Goal: Task Accomplishment & Management: Use online tool/utility

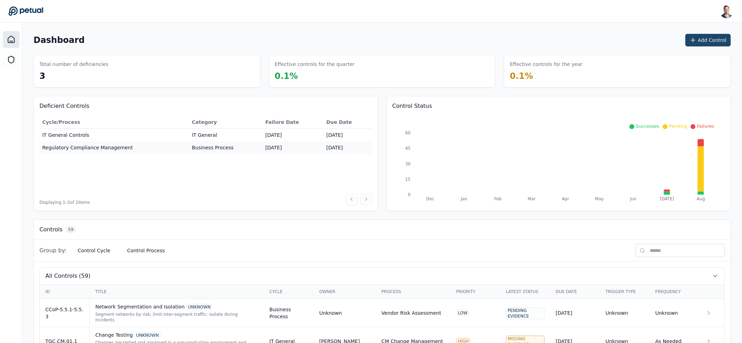
click at [699, 39] on button "Add Control" at bounding box center [708, 40] width 45 height 13
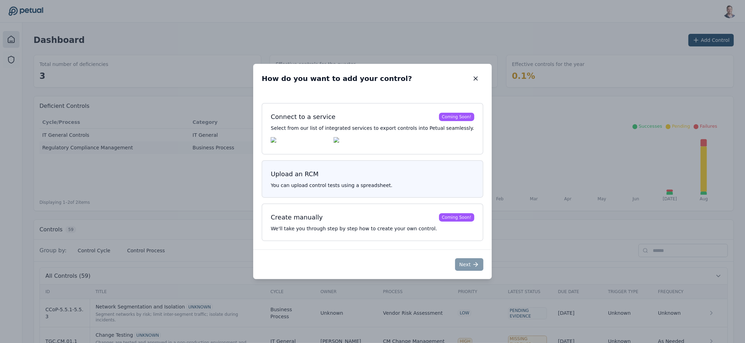
click at [357, 177] on h3 "Upload an RCM" at bounding box center [372, 174] width 203 height 10
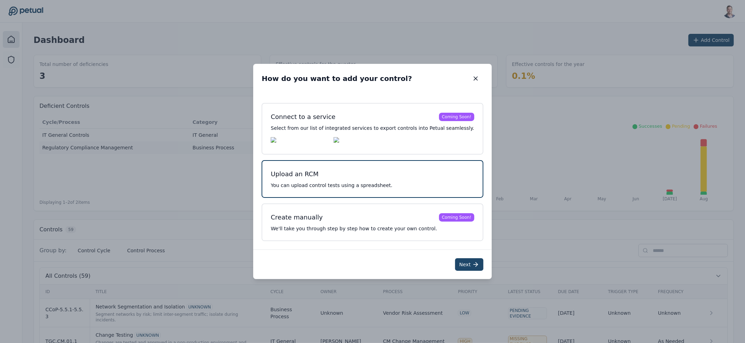
click at [466, 269] on button "Next" at bounding box center [469, 265] width 28 height 13
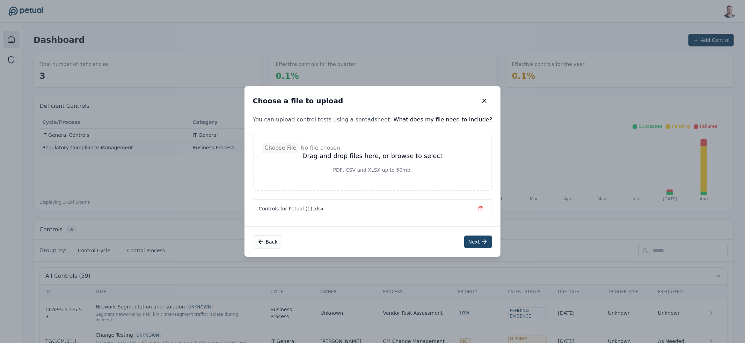
click at [465, 245] on button "Next" at bounding box center [478, 242] width 28 height 13
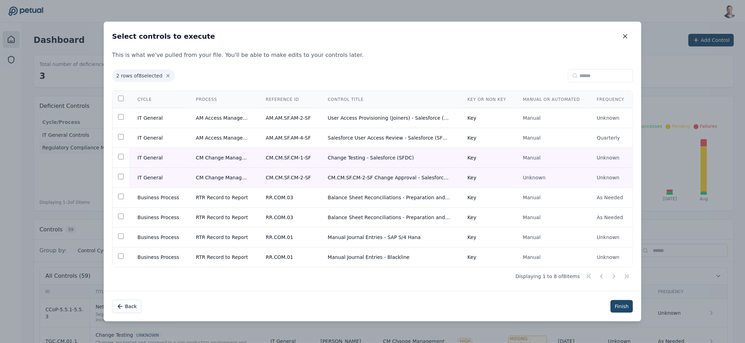
click at [615, 308] on button "Finish" at bounding box center [622, 306] width 22 height 13
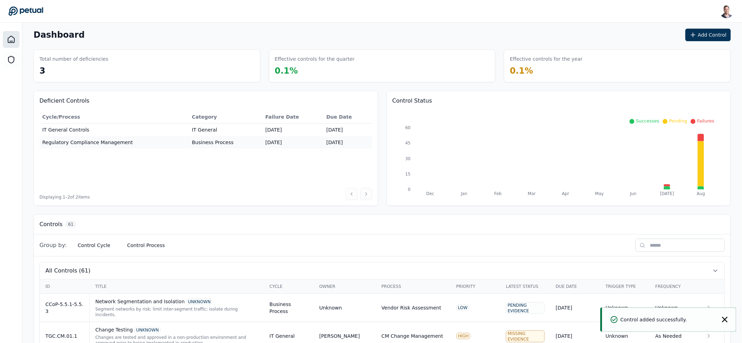
scroll to position [13, 0]
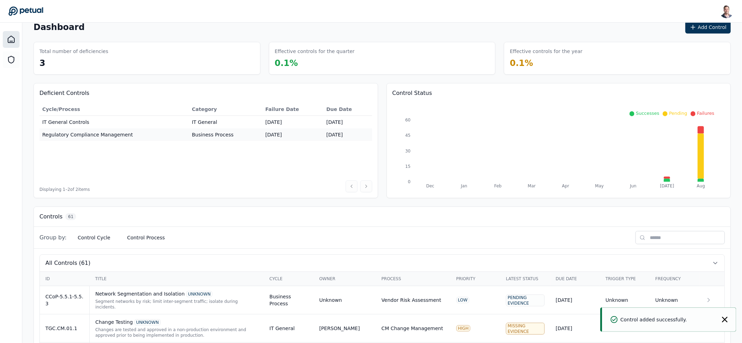
click at [685, 235] on input "text" at bounding box center [680, 237] width 89 height 13
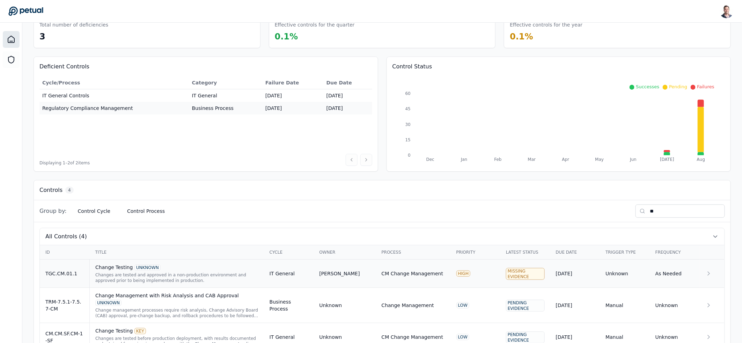
scroll to position [87, 0]
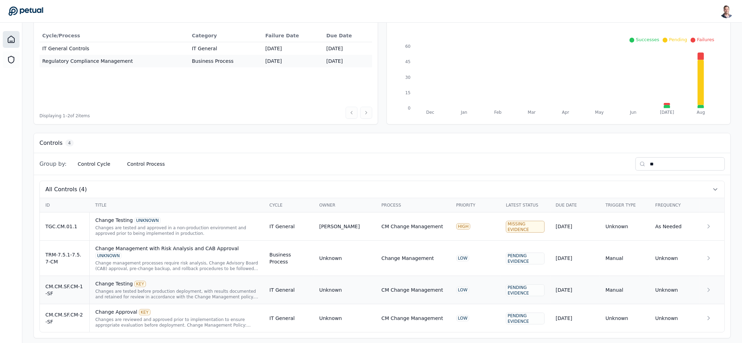
type input "**"
click at [161, 289] on div "Changes are tested before production deployment, with results documented and re…" at bounding box center [176, 294] width 163 height 11
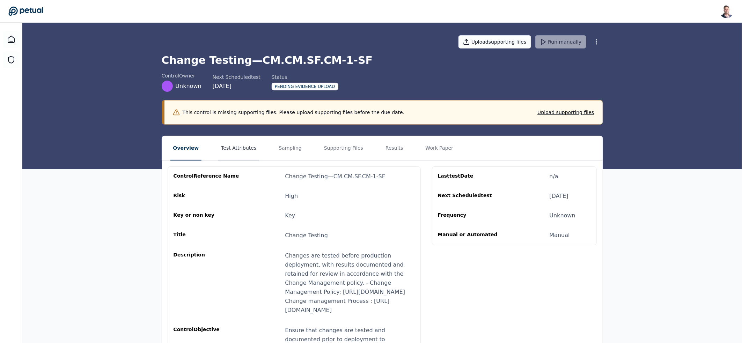
click at [238, 151] on button "Test Attributes" at bounding box center [238, 148] width 41 height 24
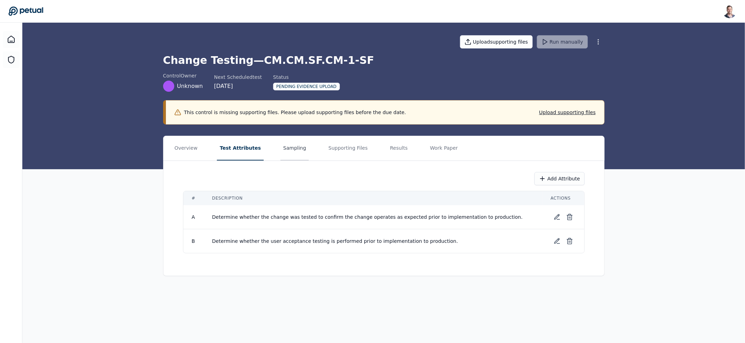
click at [289, 151] on button "Sampling" at bounding box center [295, 148] width 29 height 24
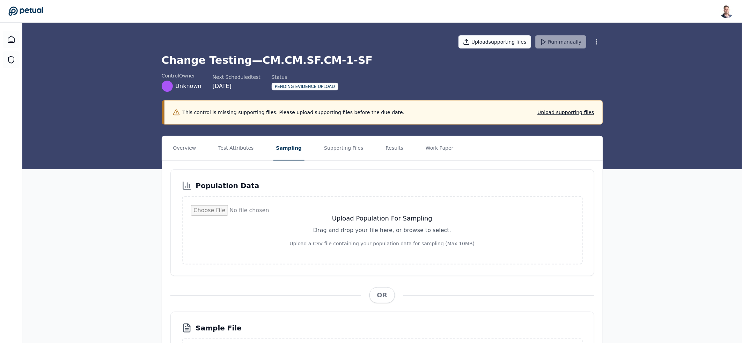
click at [374, 235] on input "file" at bounding box center [382, 230] width 383 height 50
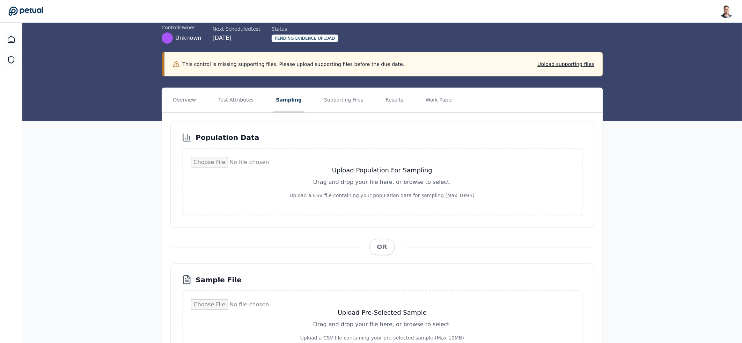
scroll to position [105, 0]
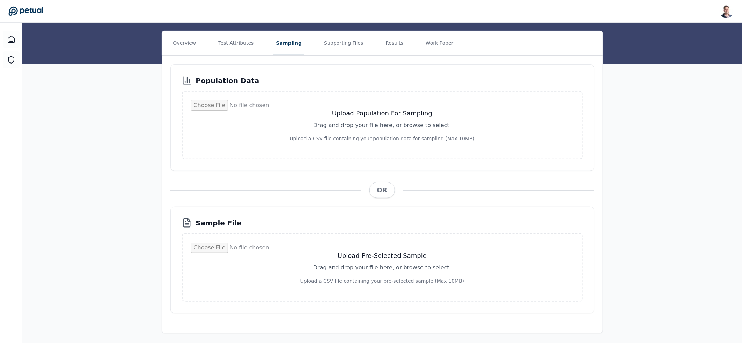
click at [368, 243] on input "file" at bounding box center [382, 268] width 383 height 50
type input "**********"
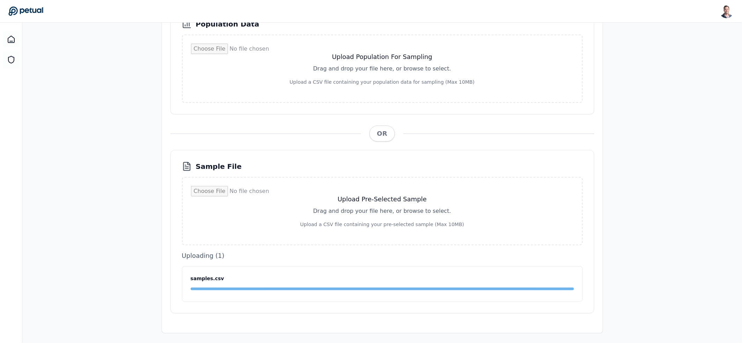
scroll to position [0, 0]
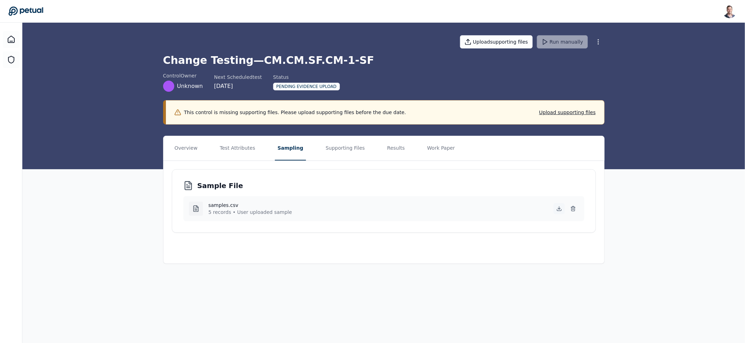
click at [559, 209] on icon at bounding box center [559, 208] width 0 height 3
click at [342, 157] on button "Supporting Files" at bounding box center [345, 148] width 45 height 24
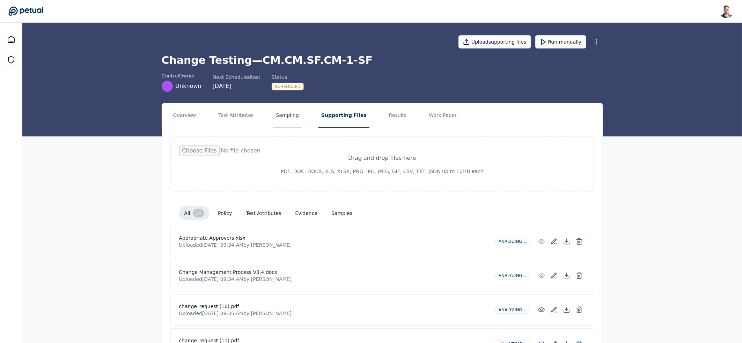
click at [282, 116] on button "Sampling" at bounding box center [288, 115] width 29 height 24
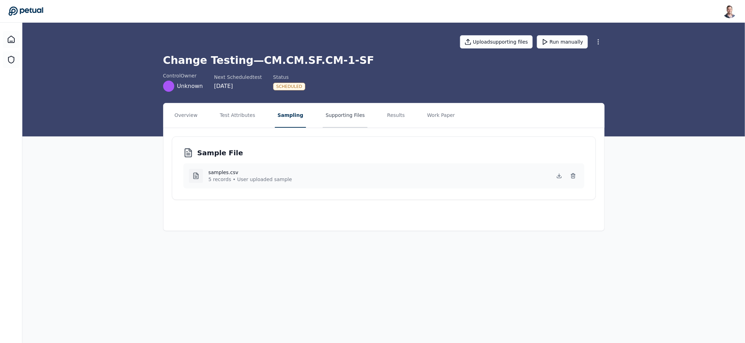
click at [347, 116] on button "Supporting Files" at bounding box center [345, 115] width 45 height 24
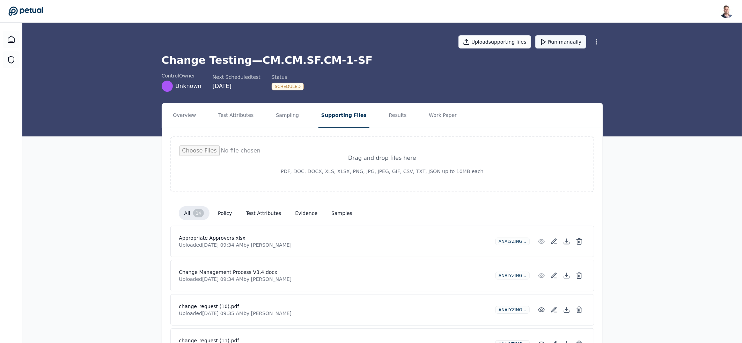
click at [559, 43] on button "Run manually" at bounding box center [561, 41] width 51 height 13
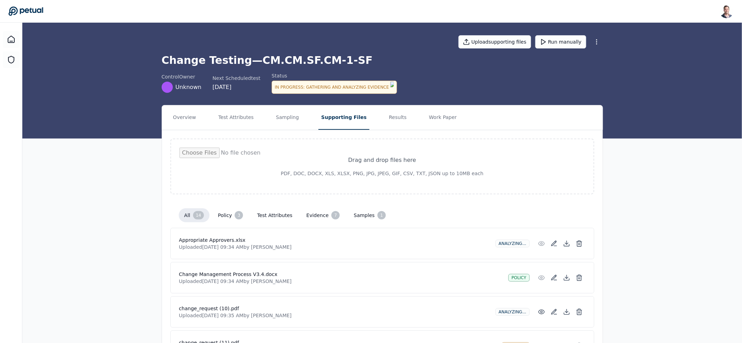
click at [223, 210] on button "policy 3" at bounding box center [230, 216] width 36 height 14
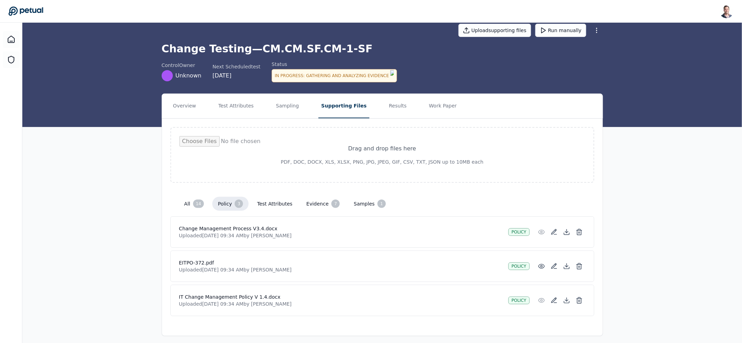
scroll to position [13, 0]
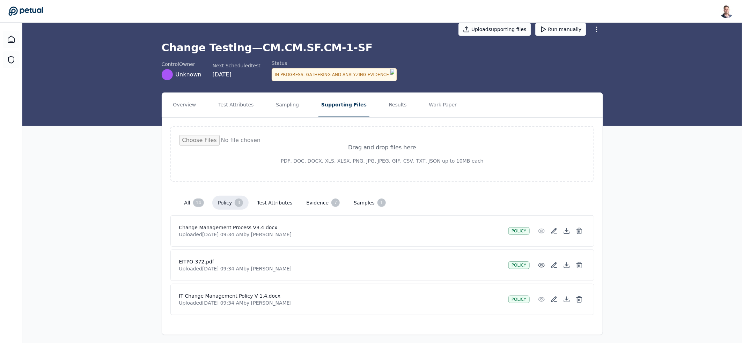
click at [320, 202] on button "evidence 7" at bounding box center [323, 203] width 45 height 14
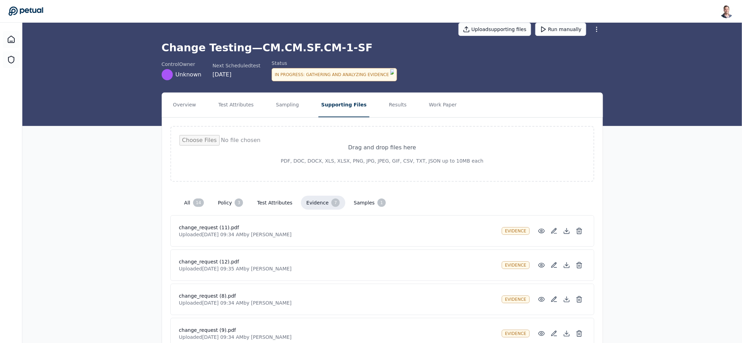
click at [378, 203] on div "1" at bounding box center [382, 203] width 8 height 8
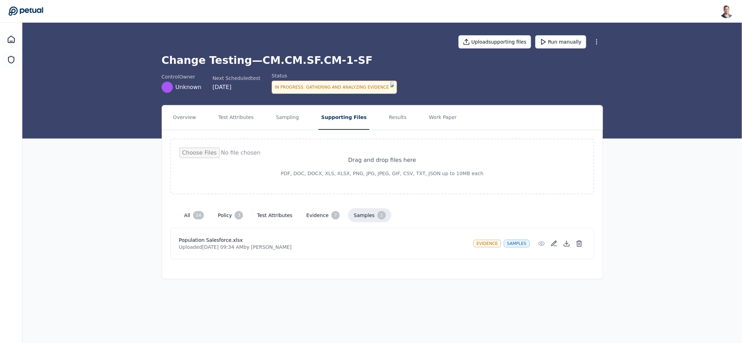
scroll to position [0, 0]
click at [216, 209] on button "policy 3" at bounding box center [232, 216] width 36 height 14
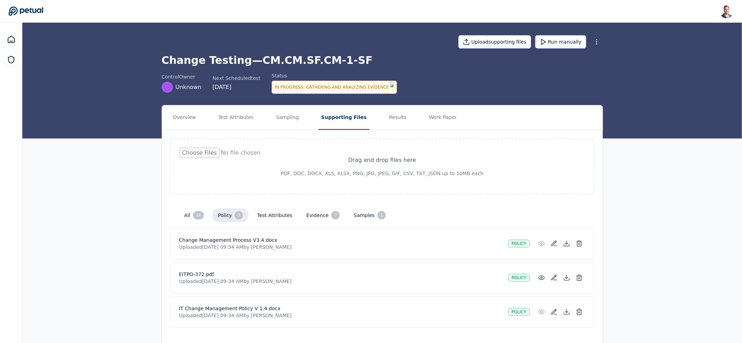
click at [370, 213] on button "samples 1" at bounding box center [369, 216] width 43 height 14
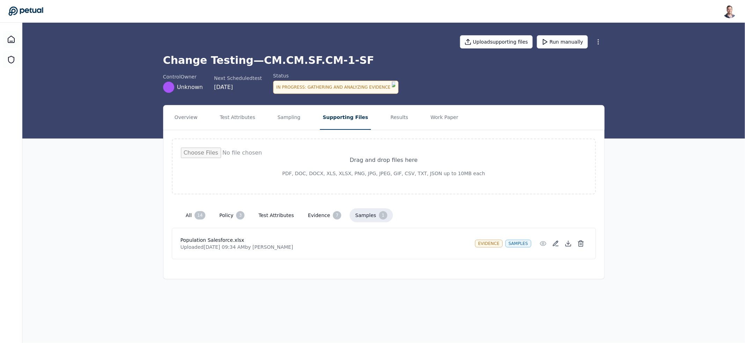
click at [324, 209] on button "evidence 7" at bounding box center [325, 216] width 45 height 14
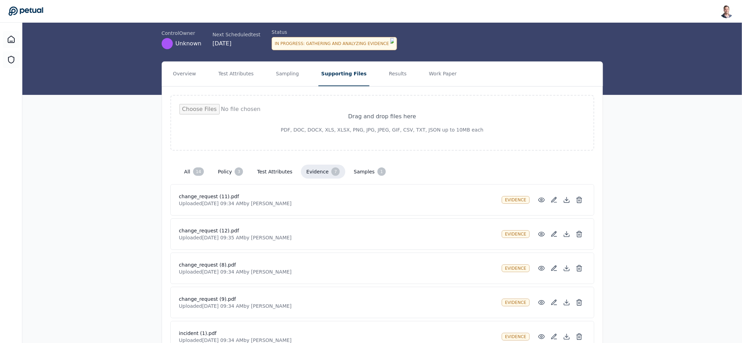
scroll to position [43, 0]
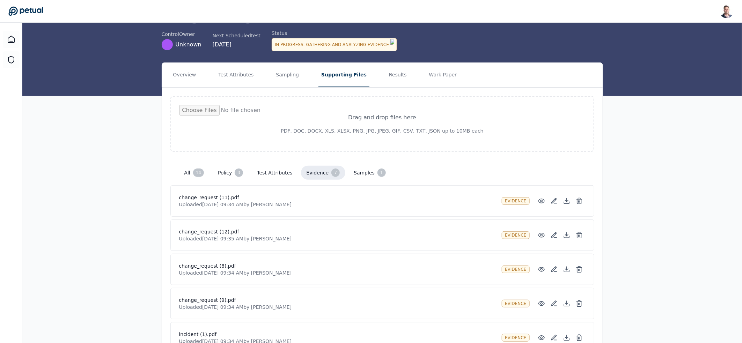
click at [232, 172] on button "policy 3" at bounding box center [230, 173] width 36 height 14
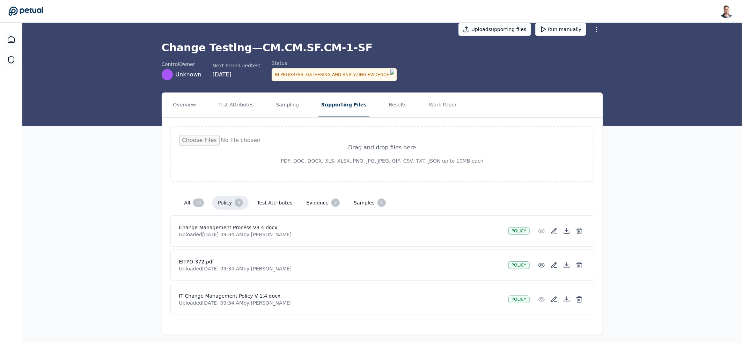
click at [325, 73] on div "In Progress : Gathering and Analyzing Evidence" at bounding box center [334, 74] width 125 height 13
click at [312, 196] on button "evidence 9" at bounding box center [323, 203] width 45 height 14
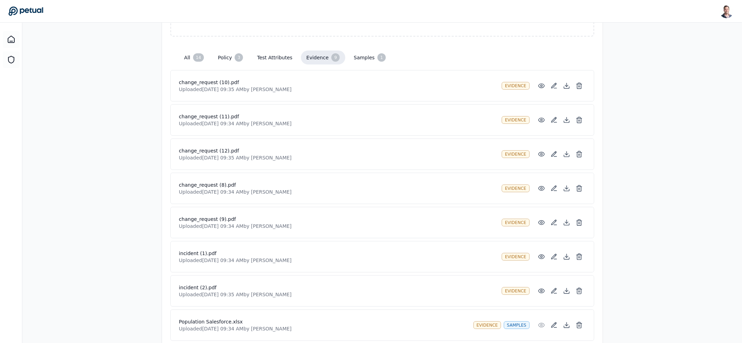
scroll to position [166, 0]
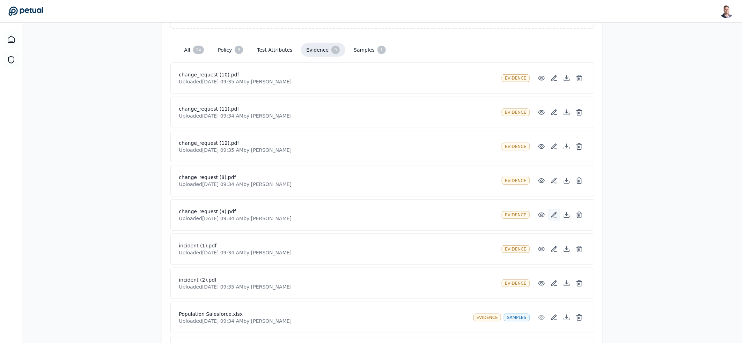
click at [552, 212] on icon at bounding box center [554, 215] width 7 height 7
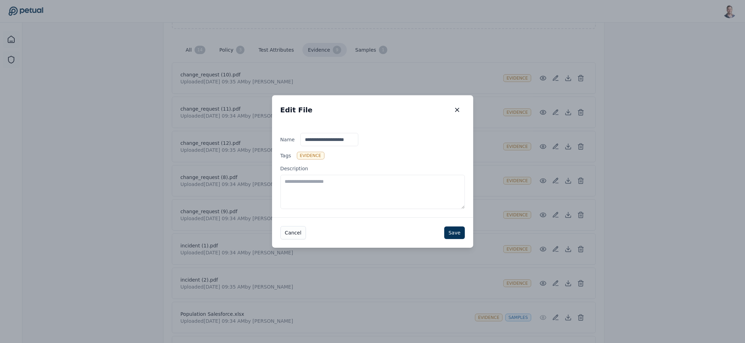
click at [311, 185] on textarea "Description" at bounding box center [373, 192] width 184 height 34
paste textarea "**********"
type textarea "**********"
click at [456, 233] on button "Save" at bounding box center [454, 233] width 20 height 13
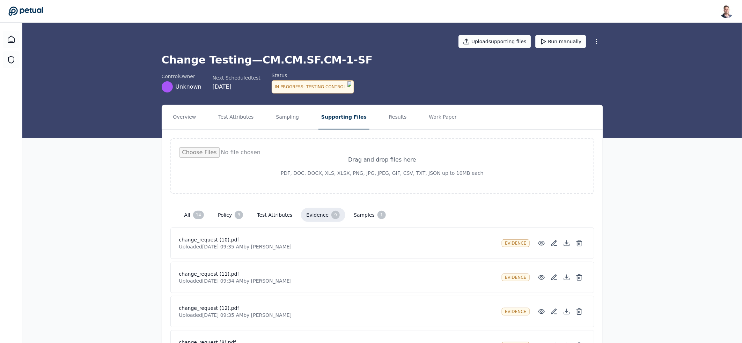
scroll to position [0, 0]
drag, startPoint x: 359, startPoint y: 66, endPoint x: 250, endPoint y: 58, distance: 109.2
click at [250, 58] on h1 "Change Testing — CM.CM.SF.CM-1-SF" at bounding box center [383, 60] width 442 height 13
click at [251, 59] on h1 "Change Testing — CM.CM.SF.CM-1-SF" at bounding box center [383, 60] width 442 height 13
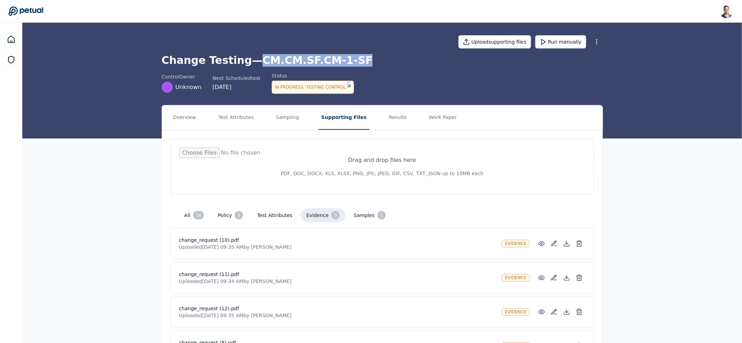
drag, startPoint x: 251, startPoint y: 59, endPoint x: 344, endPoint y: 66, distance: 93.6
click at [344, 66] on h1 "Change Testing — CM.CM.SF.CM-1-SF" at bounding box center [383, 60] width 442 height 13
drag, startPoint x: 349, startPoint y: 63, endPoint x: 254, endPoint y: 58, distance: 95.2
click at [254, 58] on h1 "Change Testing — CM.CM.SF.CM-1-SF" at bounding box center [383, 60] width 442 height 13
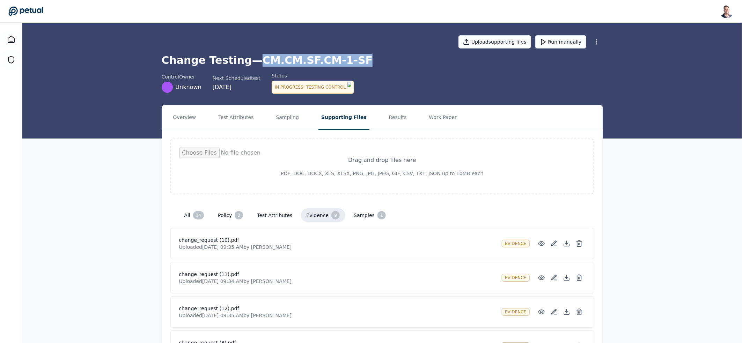
click at [254, 58] on h1 "Change Testing — CM.CM.SF.CM-1-SF" at bounding box center [383, 60] width 442 height 13
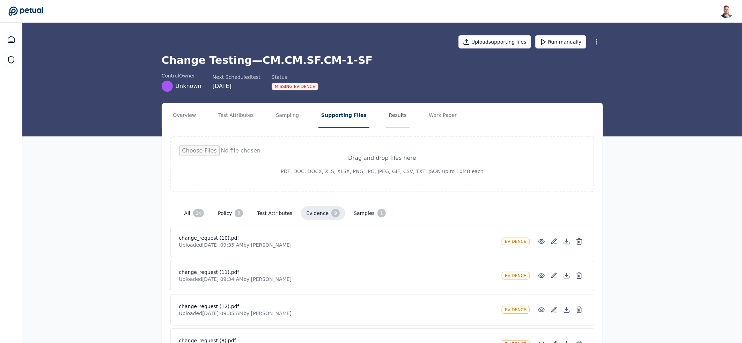
click at [391, 118] on button "Results" at bounding box center [397, 115] width 23 height 24
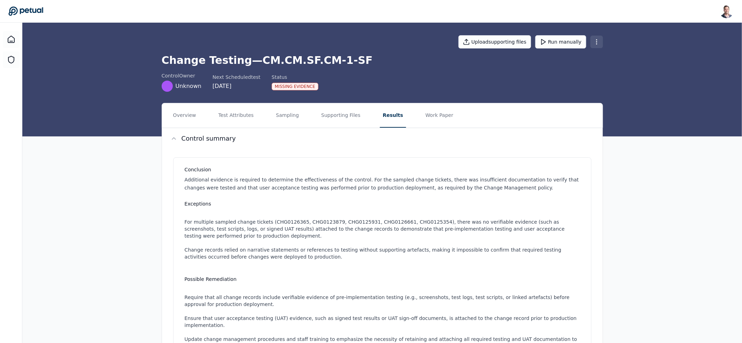
click at [596, 41] on html "Snir Kodesh snir@petual.ai Sign out Upload supporting files Run manually Change…" at bounding box center [371, 320] width 742 height 641
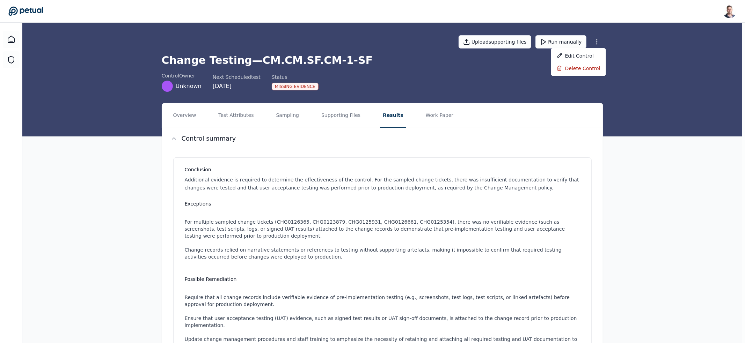
click at [493, 17] on html "Snir Kodesh snir@petual.ai Sign out Upload supporting files Run manually Change…" at bounding box center [372, 320] width 745 height 641
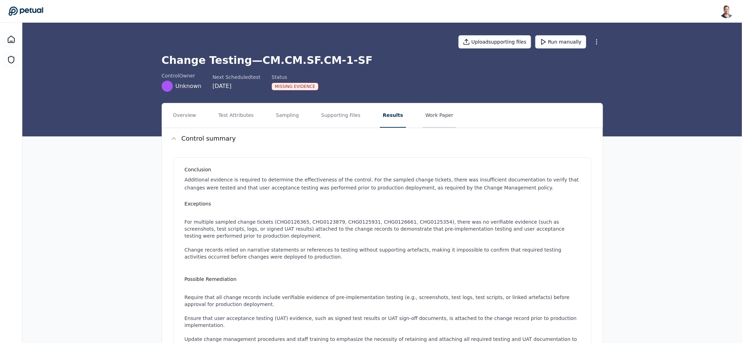
click at [423, 114] on button "Work Paper" at bounding box center [440, 115] width 34 height 24
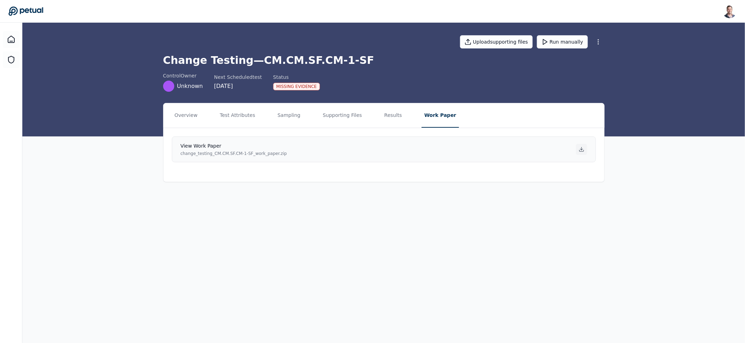
click at [580, 150] on icon at bounding box center [582, 150] width 6 height 6
click at [362, 220] on main "Upload supporting files Run manually Change Testing — CM.CM.SF.CM-1-SF control …" at bounding box center [383, 183] width 723 height 321
click at [382, 118] on button "Results" at bounding box center [393, 115] width 23 height 24
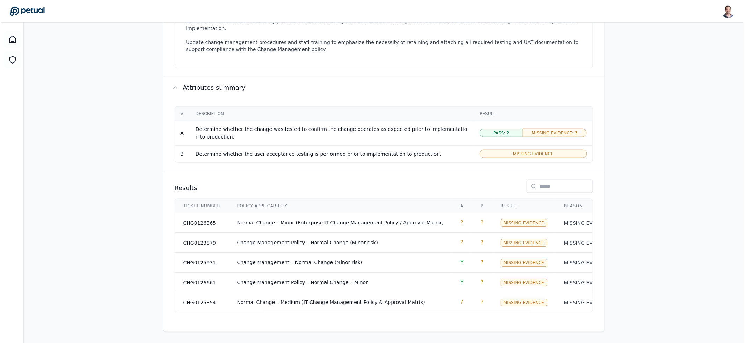
scroll to position [301, 0]
click at [361, 261] on td "Change Management – Normal Change (Minor risk)" at bounding box center [339, 263] width 224 height 20
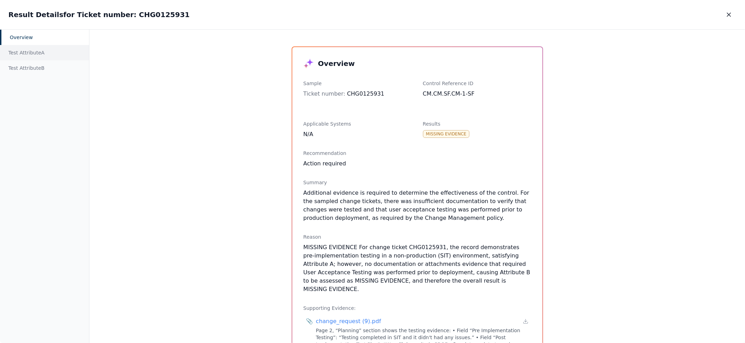
click at [48, 49] on div "Test Attribute A" at bounding box center [44, 52] width 89 height 15
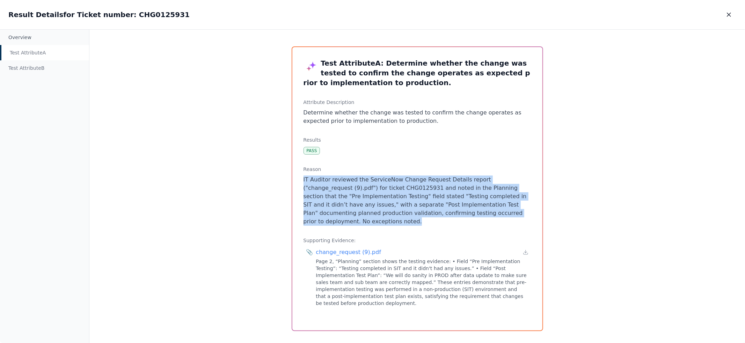
drag, startPoint x: 409, startPoint y: 224, endPoint x: 334, endPoint y: 173, distance: 90.6
click at [334, 173] on div "Reason IT Auditor reviewed the ServiceNow Change Request Details report ("chang…" at bounding box center [418, 196] width 228 height 60
click at [370, 221] on p "IT Auditor reviewed the ServiceNow Change Request Details report ("change_reque…" at bounding box center [418, 201] width 228 height 50
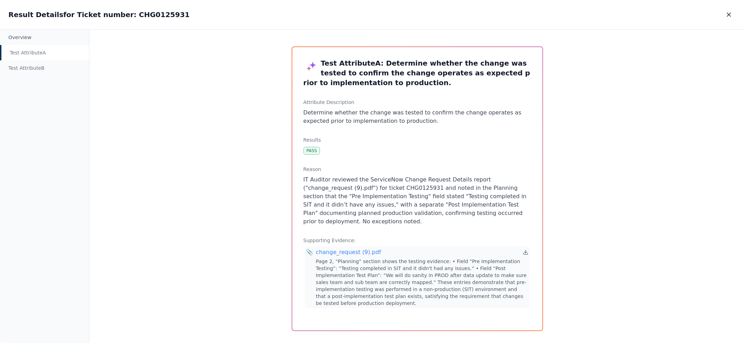
scroll to position [0, 0]
click at [525, 254] on icon at bounding box center [526, 252] width 6 height 6
drag, startPoint x: 412, startPoint y: 124, endPoint x: 363, endPoint y: 104, distance: 53.1
click at [369, 107] on div "Test Attribute A : Determine whether the change was tested to confirm the chang…" at bounding box center [417, 189] width 250 height 284
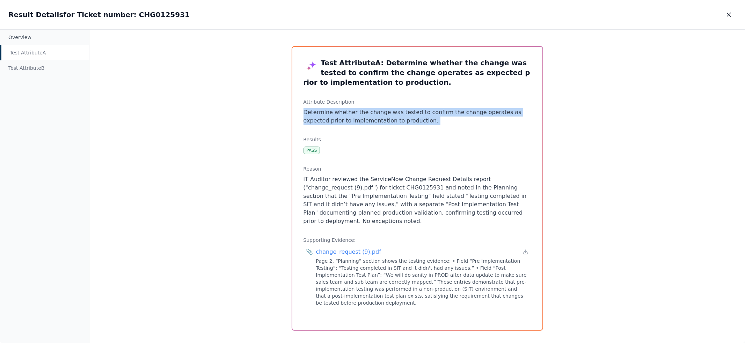
click at [413, 115] on p "Determine whether the change was tested to confirm the change operates as expec…" at bounding box center [418, 116] width 228 height 17
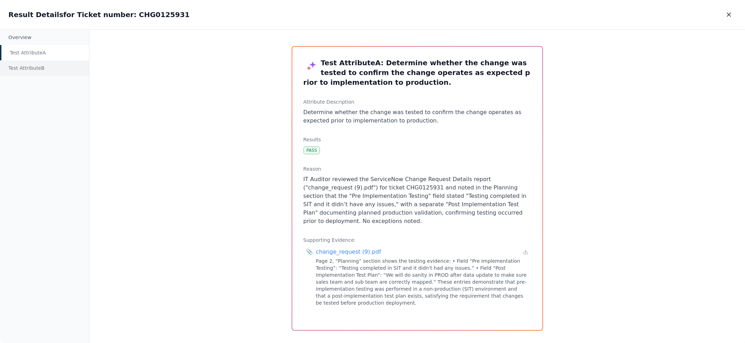
click at [37, 70] on div "Test Attribute B" at bounding box center [44, 67] width 89 height 15
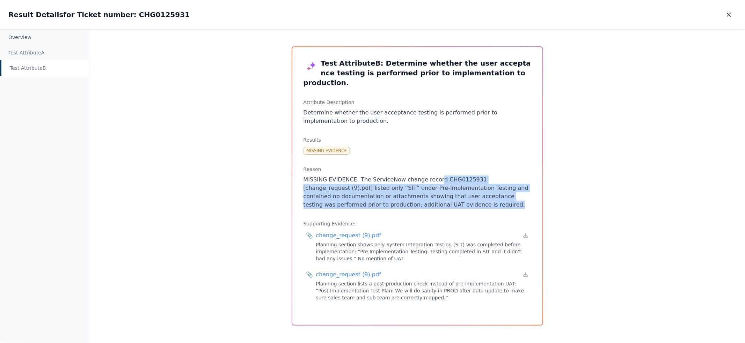
drag, startPoint x: 453, startPoint y: 194, endPoint x: 433, endPoint y: 169, distance: 31.6
click at [433, 176] on p "MISSING EVIDENCE: The ServiceNow change record CHG0125931 [change_request (9).p…" at bounding box center [418, 193] width 228 height 34
drag, startPoint x: 443, startPoint y: 195, endPoint x: 428, endPoint y: 167, distance: 31.3
click at [428, 176] on p "MISSING EVIDENCE: The ServiceNow change record CHG0125931 [change_request (9).p…" at bounding box center [418, 193] width 228 height 34
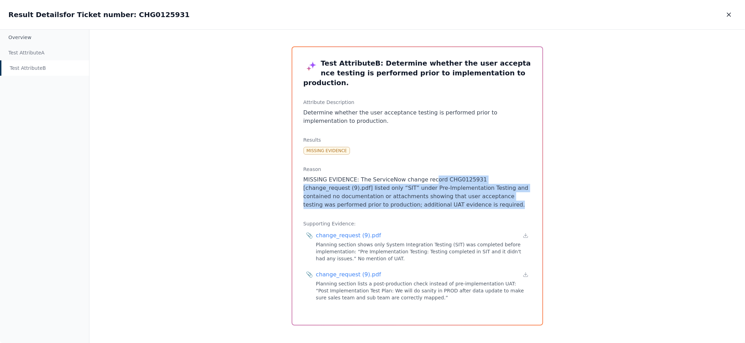
click at [443, 178] on p "MISSING EVIDENCE: The ServiceNow change record CHG0125931 [change_request (9).p…" at bounding box center [418, 193] width 228 height 34
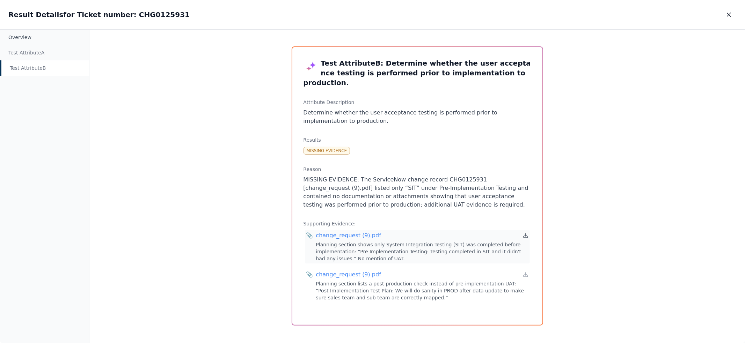
click at [526, 233] on icon at bounding box center [526, 236] width 6 height 6
click at [526, 273] on icon at bounding box center [526, 274] width 0 height 3
click at [729, 14] on icon "button" at bounding box center [728, 14] width 3 height 3
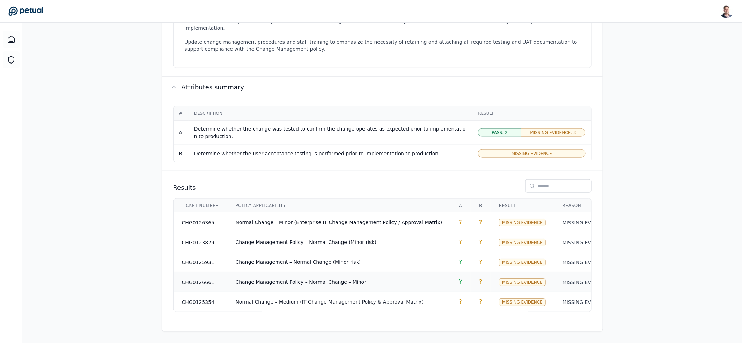
click at [333, 280] on span "Change Management Policy – Normal Change – Minor" at bounding box center [300, 282] width 131 height 6
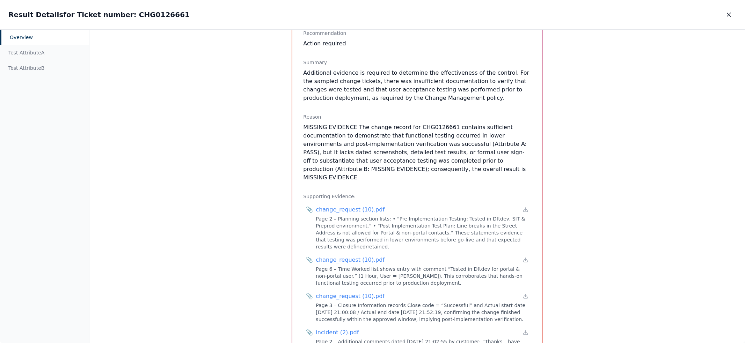
scroll to position [134, 0]
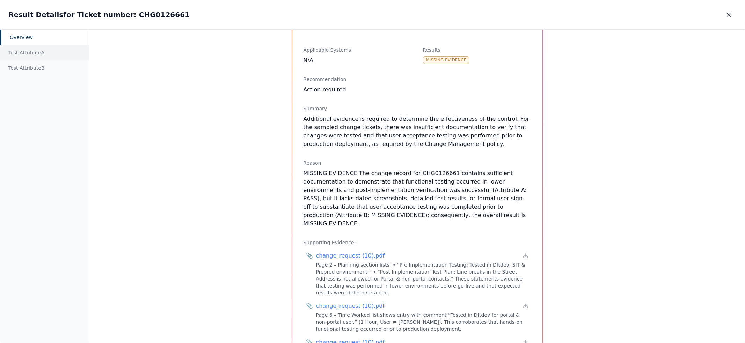
click at [66, 57] on div "Test Attribute A" at bounding box center [44, 52] width 89 height 15
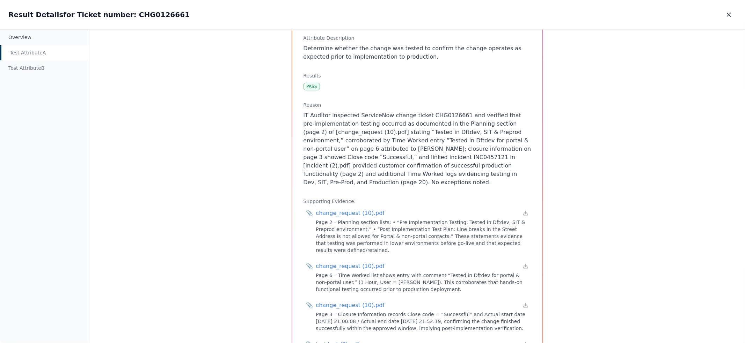
scroll to position [25, 0]
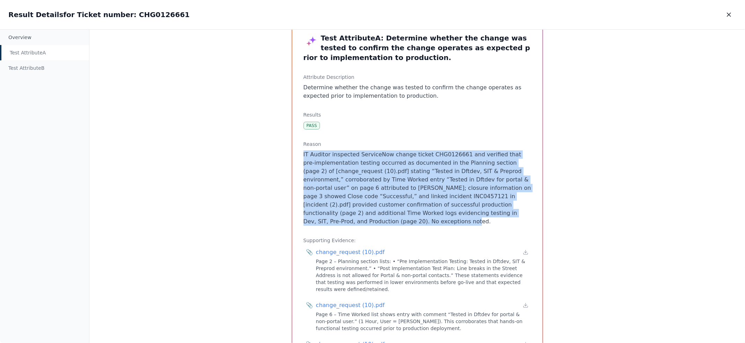
drag, startPoint x: 378, startPoint y: 146, endPoint x: 431, endPoint y: 224, distance: 94.7
click at [431, 224] on div "Reason IT Auditor inspected ServiceNow change ticket CHG0126661 and verified th…" at bounding box center [418, 183] width 228 height 85
click at [431, 224] on p "IT Auditor inspected ServiceNow change ticket CHG0126661 and verified that pre-…" at bounding box center [418, 188] width 228 height 75
drag, startPoint x: 422, startPoint y: 217, endPoint x: 346, endPoint y: 153, distance: 99.4
click at [346, 153] on p "IT Auditor inspected ServiceNow change ticket CHG0126661 and verified that pre-…" at bounding box center [418, 188] width 228 height 75
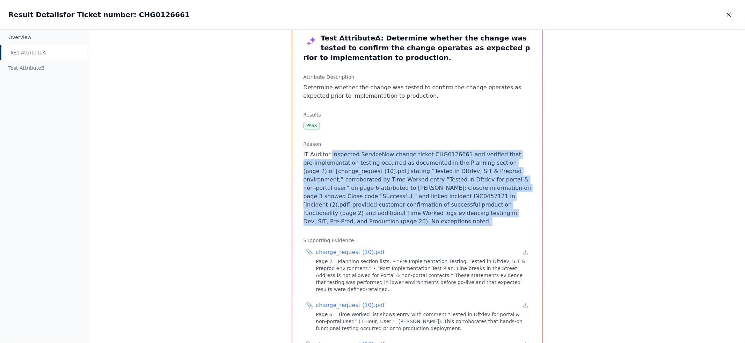
click at [366, 195] on p "IT Auditor inspected ServiceNow change ticket CHG0126661 and verified that pre-…" at bounding box center [418, 188] width 228 height 75
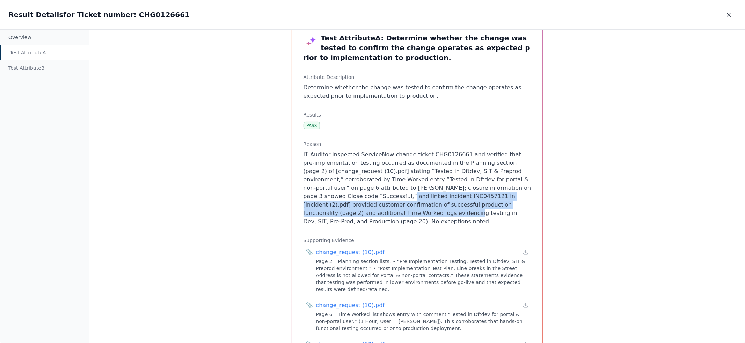
drag, startPoint x: 344, startPoint y: 197, endPoint x: 346, endPoint y: 213, distance: 16.1
click at [346, 213] on p "IT Auditor inspected ServiceNow change ticket CHG0126661 and verified that pre-…" at bounding box center [418, 188] width 228 height 75
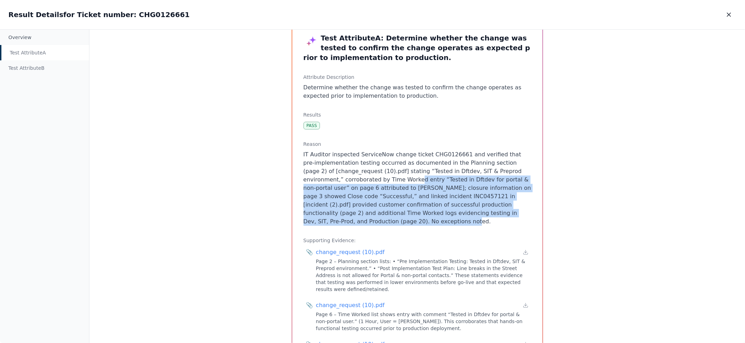
drag, startPoint x: 388, startPoint y: 219, endPoint x: 373, endPoint y: 178, distance: 43.9
click at [373, 178] on p "IT Auditor inspected ServiceNow change ticket CHG0126661 and verified that pre-…" at bounding box center [418, 188] width 228 height 75
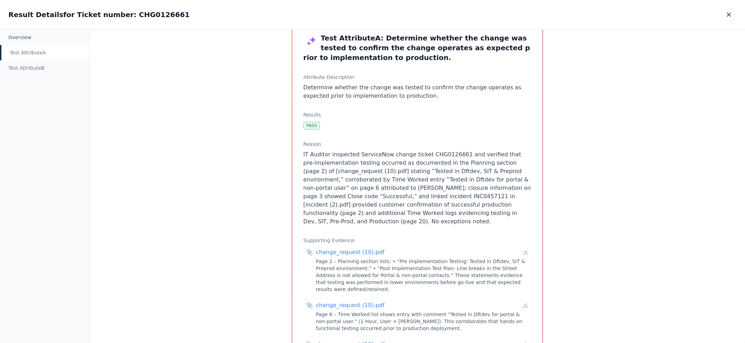
click at [443, 152] on p "IT Auditor inspected ServiceNow change ticket CHG0126661 and verified that pre-…" at bounding box center [418, 188] width 228 height 75
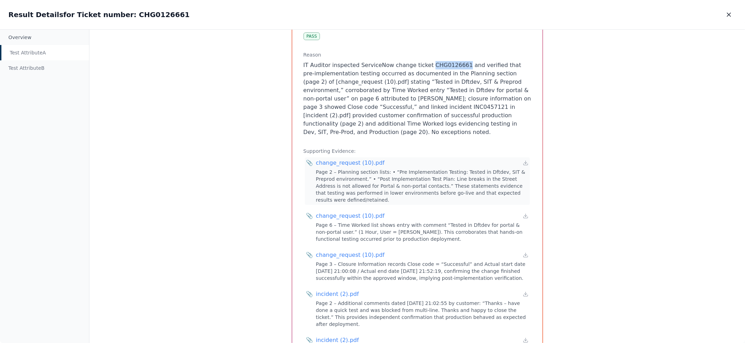
scroll to position [150, 0]
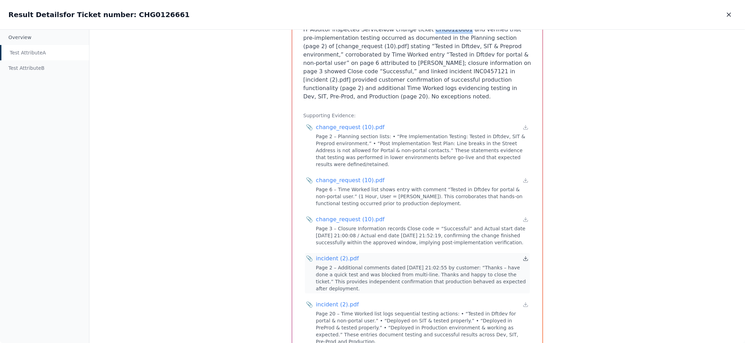
click at [524, 260] on icon at bounding box center [526, 259] width 6 height 6
click at [527, 128] on icon at bounding box center [526, 128] width 6 height 6
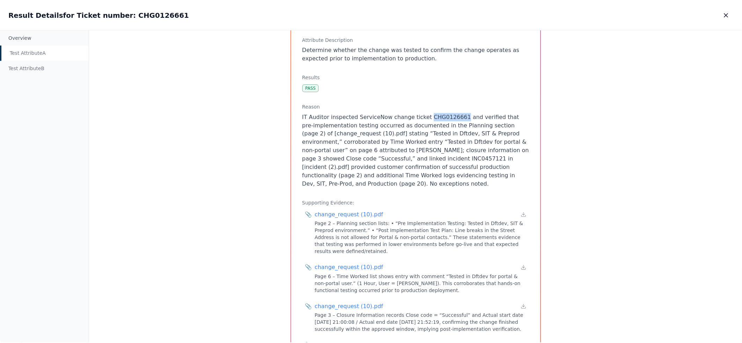
scroll to position [0, 0]
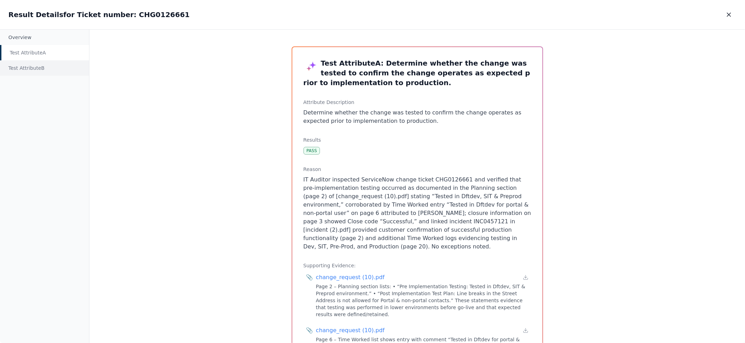
click at [32, 70] on div "Test Attribute B" at bounding box center [44, 67] width 89 height 15
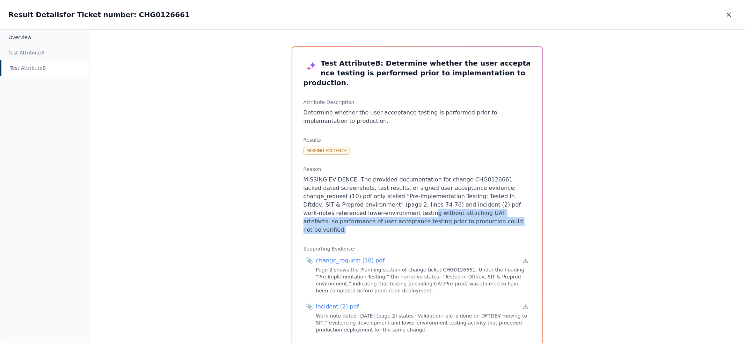
drag, startPoint x: 425, startPoint y: 213, endPoint x: 317, endPoint y: 201, distance: 108.6
click at [317, 201] on p "MISSING EVIDENCE: The provided documentation for change CHG0126661 lacked dated…" at bounding box center [418, 205] width 228 height 59
click at [389, 200] on p "MISSING EVIDENCE: The provided documentation for change CHG0126661 lacked dated…" at bounding box center [418, 205] width 228 height 59
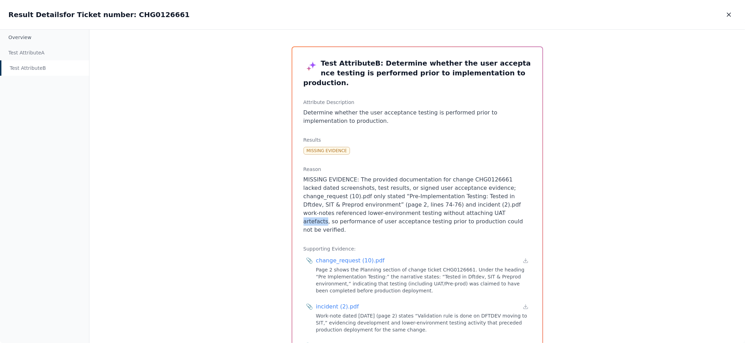
click at [389, 200] on p "MISSING EVIDENCE: The provided documentation for change CHG0126661 lacked dated…" at bounding box center [418, 205] width 228 height 59
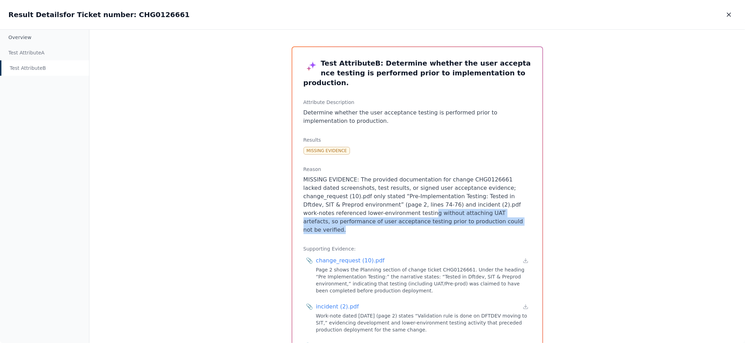
drag, startPoint x: 409, startPoint y: 213, endPoint x: 315, endPoint y: 205, distance: 94.0
click at [315, 205] on p "MISSING EVIDENCE: The provided documentation for change CHG0126661 lacked dated…" at bounding box center [418, 205] width 228 height 59
drag, startPoint x: 417, startPoint y: 216, endPoint x: 425, endPoint y: 221, distance: 9.1
click at [417, 216] on p "MISSING EVIDENCE: The provided documentation for change CHG0126661 lacked dated…" at bounding box center [418, 205] width 228 height 59
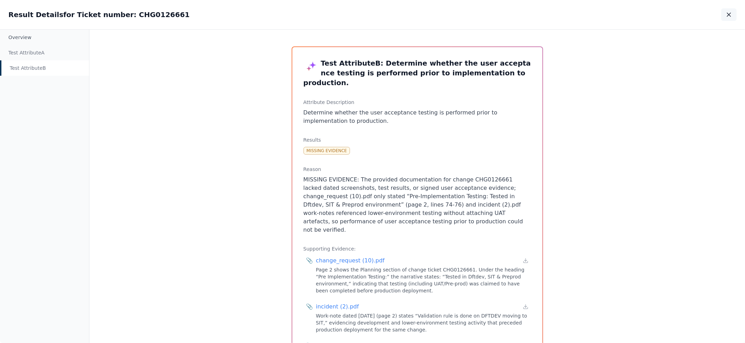
click at [729, 12] on icon "button" at bounding box center [729, 14] width 7 height 7
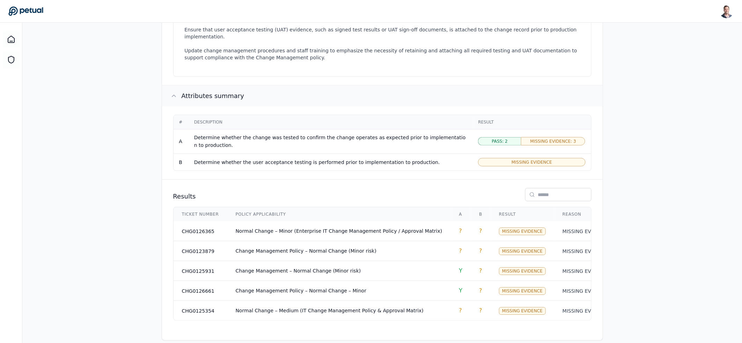
scroll to position [301, 0]
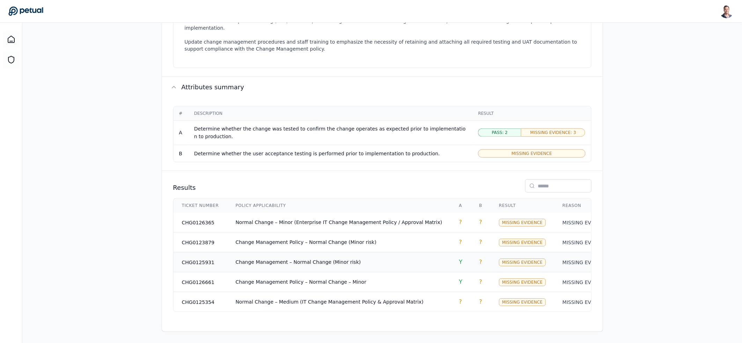
click at [348, 260] on span "Change Management – Normal Change (Minor risk)" at bounding box center [297, 263] width 125 height 6
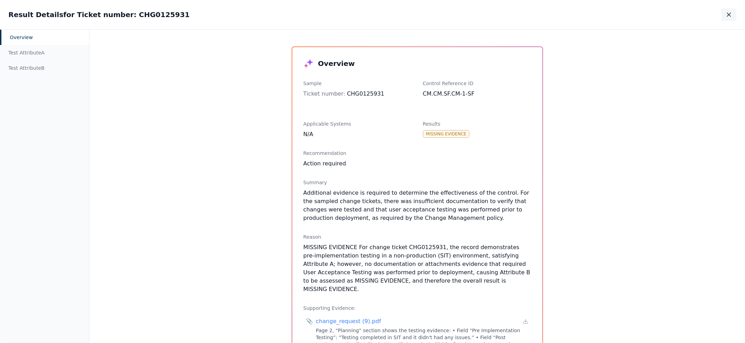
click at [724, 13] on button "button" at bounding box center [728, 14] width 15 height 13
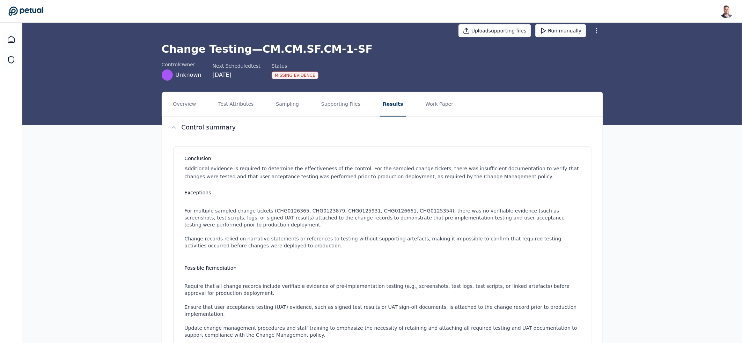
scroll to position [301, 0]
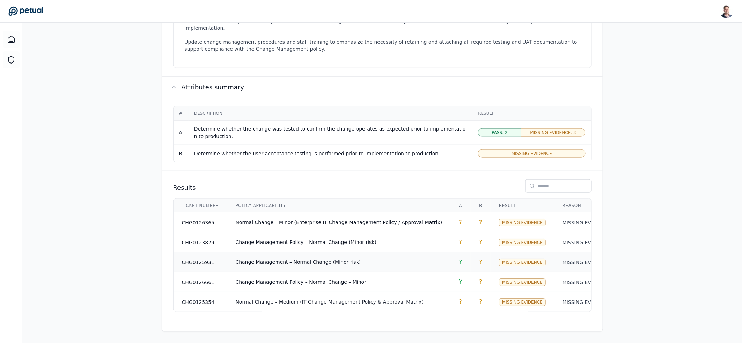
click at [376, 261] on td "Change Management – Normal Change (Minor risk)" at bounding box center [339, 263] width 224 height 20
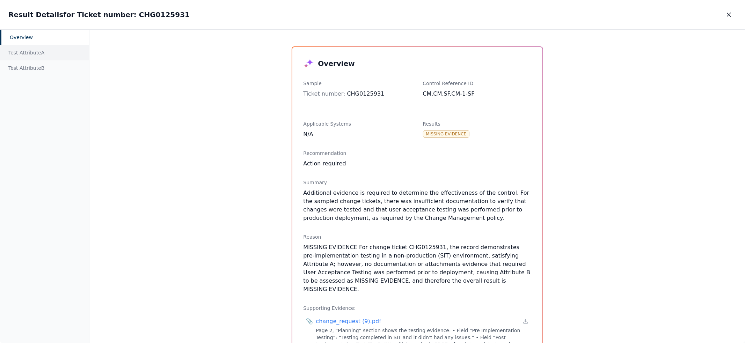
click at [37, 55] on div "Test Attribute A" at bounding box center [44, 52] width 89 height 15
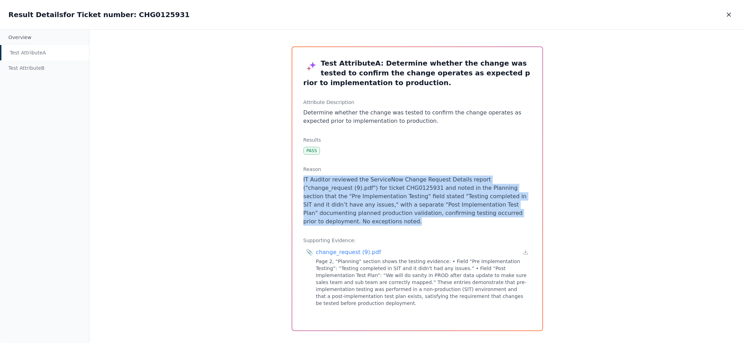
drag, startPoint x: 335, startPoint y: 170, endPoint x: 386, endPoint y: 223, distance: 73.1
click at [384, 222] on div "Reason IT Auditor reviewed the ServiceNow Change Request Details report ("chang…" at bounding box center [418, 196] width 228 height 60
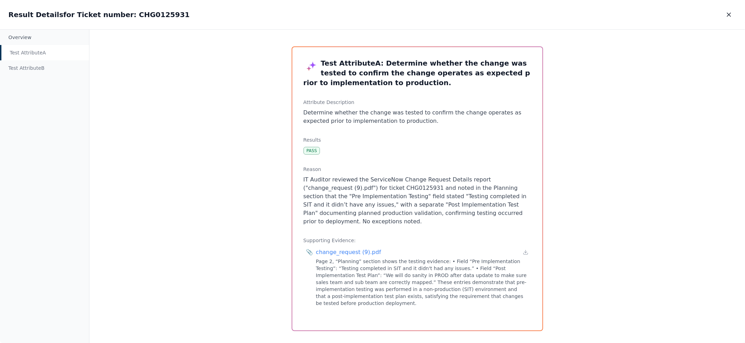
drag, startPoint x: 386, startPoint y: 223, endPoint x: 392, endPoint y: 223, distance: 5.9
click at [386, 222] on p "IT Auditor reviewed the ServiceNow Change Request Details report ("change_reque…" at bounding box center [418, 201] width 228 height 50
click at [729, 15] on icon "button" at bounding box center [729, 14] width 7 height 7
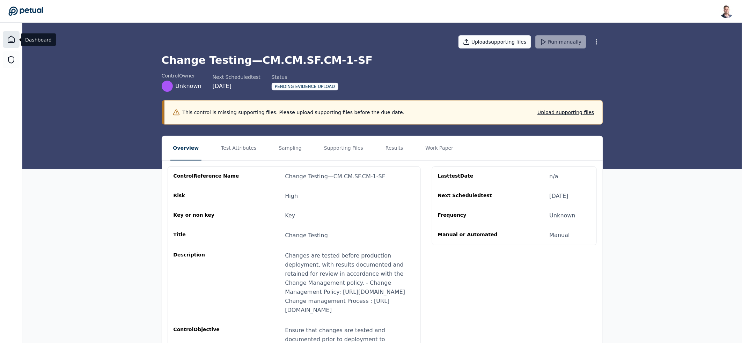
click at [12, 36] on icon at bounding box center [11, 39] width 6 height 7
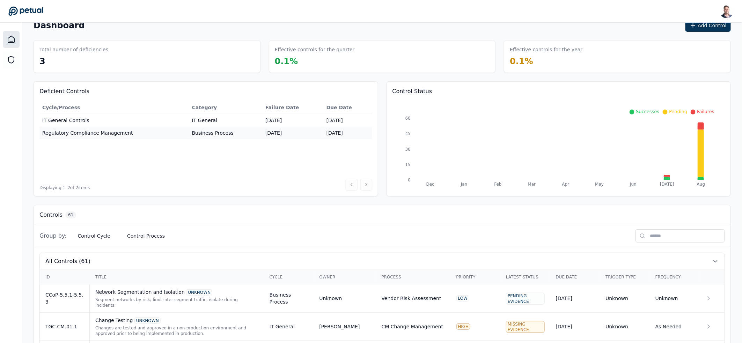
scroll to position [15, 0]
click at [667, 239] on input "text" at bounding box center [680, 235] width 89 height 13
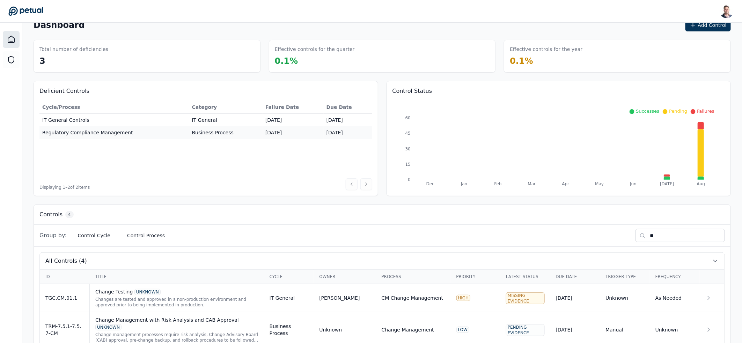
scroll to position [87, 0]
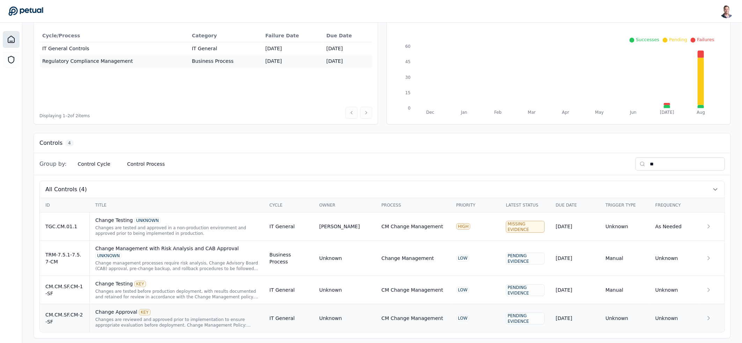
type input "**"
click at [172, 317] on div "Changes are reviewed and approved prior to implementation to ensure appropriate…" at bounding box center [176, 322] width 163 height 11
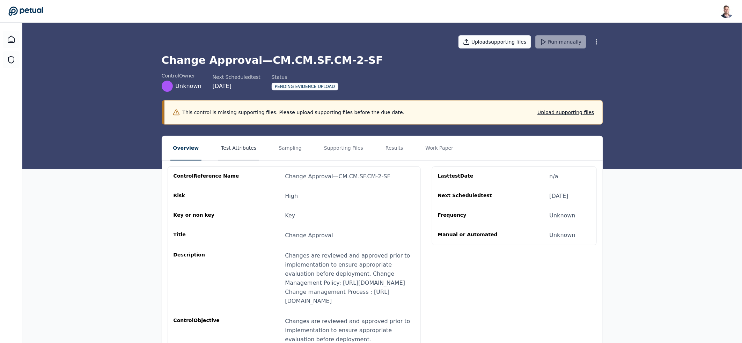
click at [230, 151] on button "Test Attributes" at bounding box center [238, 148] width 41 height 24
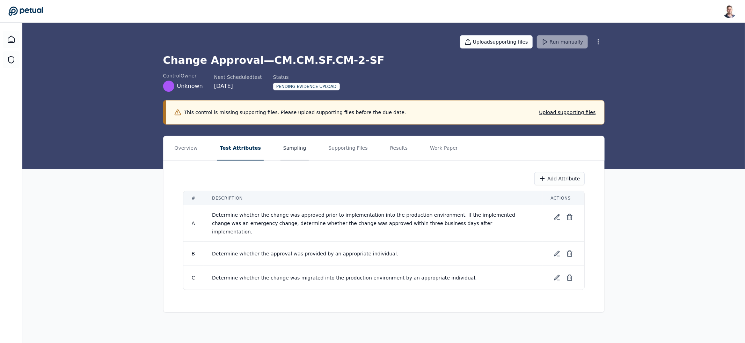
click at [293, 152] on button "Sampling" at bounding box center [295, 148] width 29 height 24
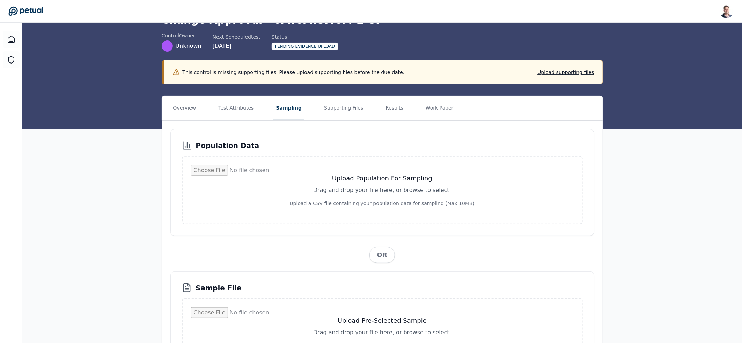
scroll to position [105, 0]
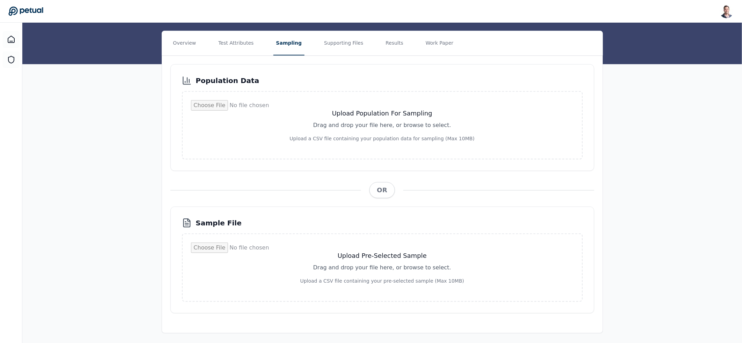
click at [366, 257] on input "file" at bounding box center [382, 268] width 383 height 50
type input "**********"
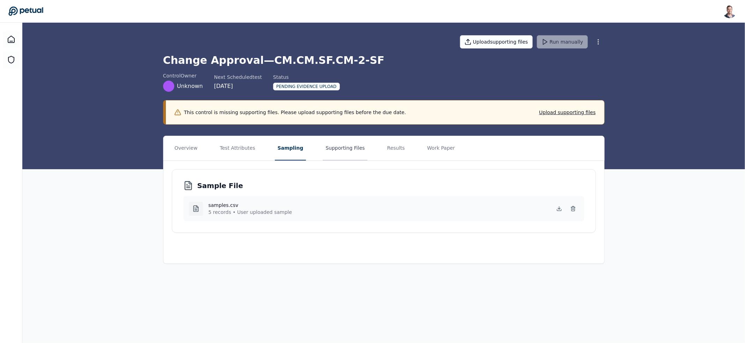
click at [343, 149] on button "Supporting Files" at bounding box center [345, 148] width 45 height 24
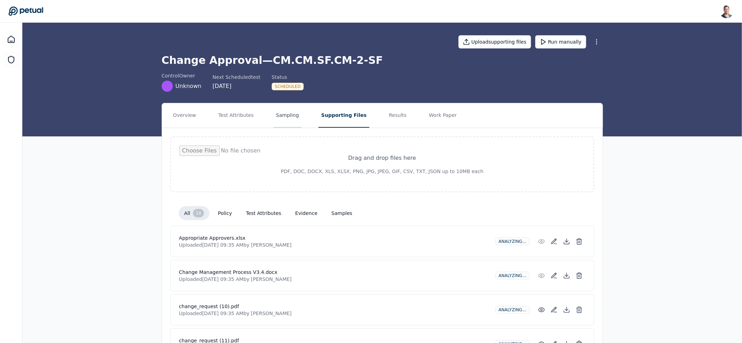
click at [284, 120] on button "Sampling" at bounding box center [288, 115] width 29 height 24
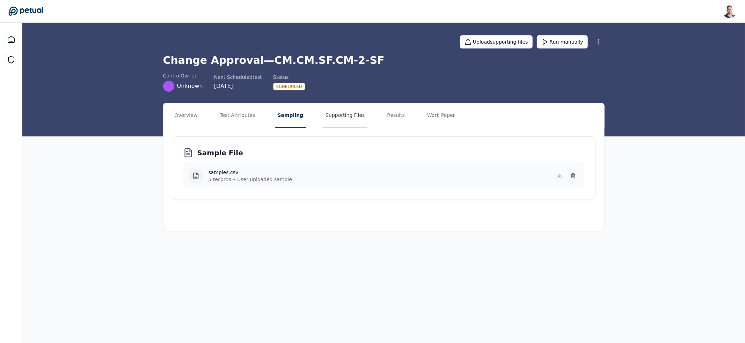
click at [338, 119] on button "Supporting Files" at bounding box center [345, 115] width 45 height 24
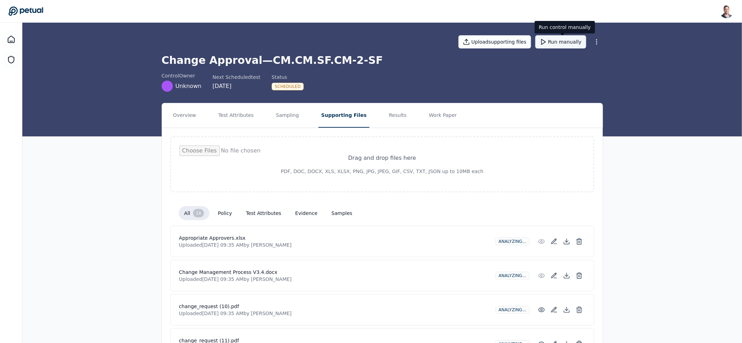
click at [561, 42] on button "Run manually" at bounding box center [561, 41] width 51 height 13
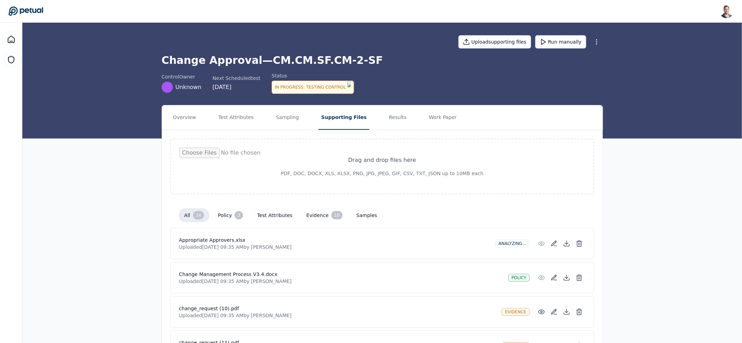
click at [301, 65] on h1 "Change Approval — CM.CM.SF.CM-2-SF" at bounding box center [383, 60] width 442 height 13
click at [390, 112] on button "Results" at bounding box center [397, 118] width 23 height 24
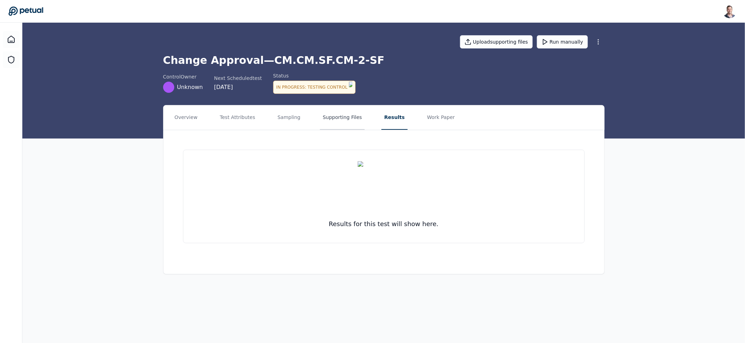
click at [344, 114] on button "Supporting Files" at bounding box center [342, 118] width 45 height 24
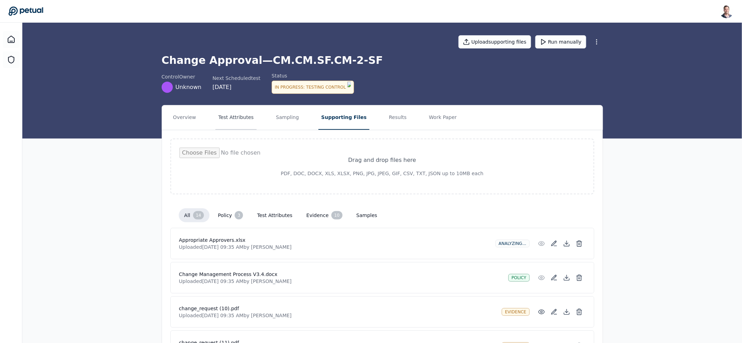
click at [233, 119] on button "Test Attributes" at bounding box center [236, 118] width 41 height 24
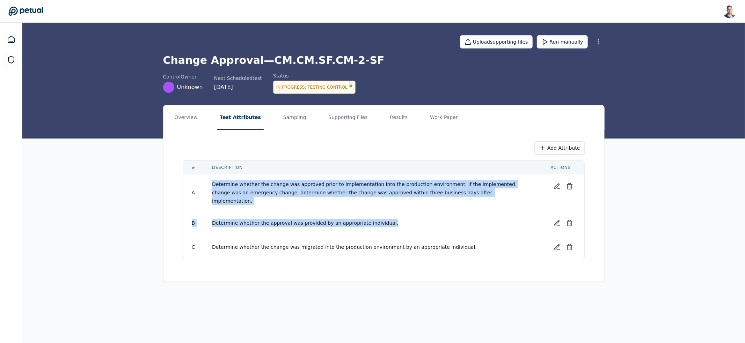
drag, startPoint x: 210, startPoint y: 182, endPoint x: 423, endPoint y: 223, distance: 217.0
click at [423, 224] on tbody "A Determine whether the change was approved prior to implementation into the pr…" at bounding box center [383, 217] width 401 height 85
click at [413, 215] on td "Determine whether the approval was provided by an appropriate individual." at bounding box center [373, 223] width 339 height 24
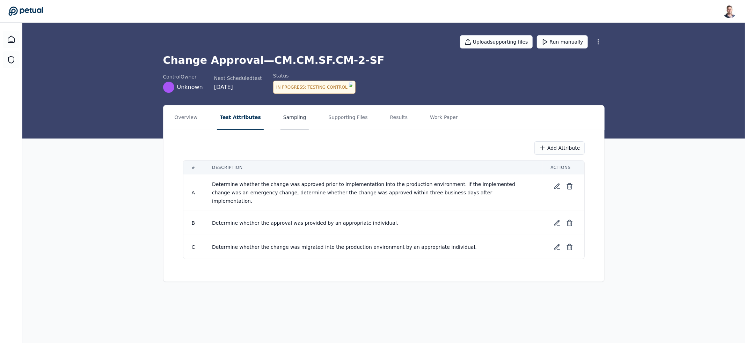
click at [287, 110] on button "Sampling" at bounding box center [295, 118] width 29 height 24
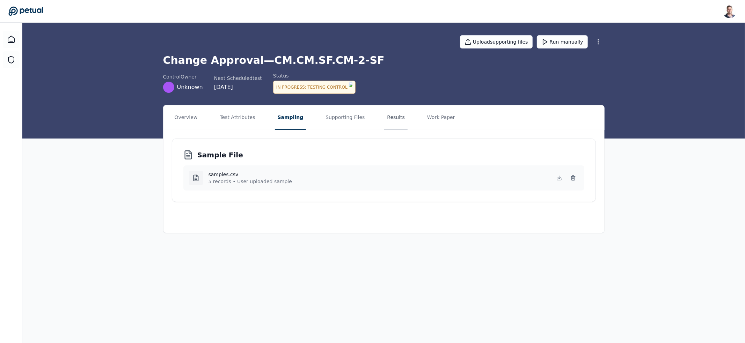
click at [396, 111] on button "Results" at bounding box center [395, 118] width 23 height 24
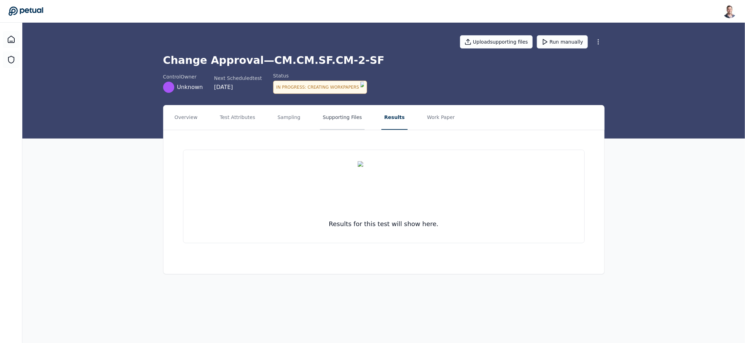
click at [336, 116] on button "Supporting Files" at bounding box center [342, 118] width 45 height 24
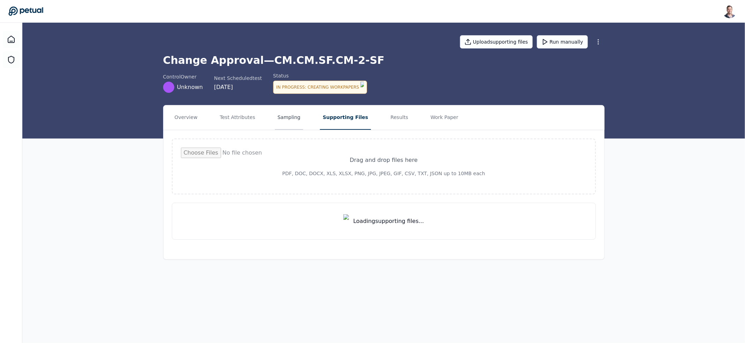
click at [290, 119] on button "Sampling" at bounding box center [289, 118] width 29 height 24
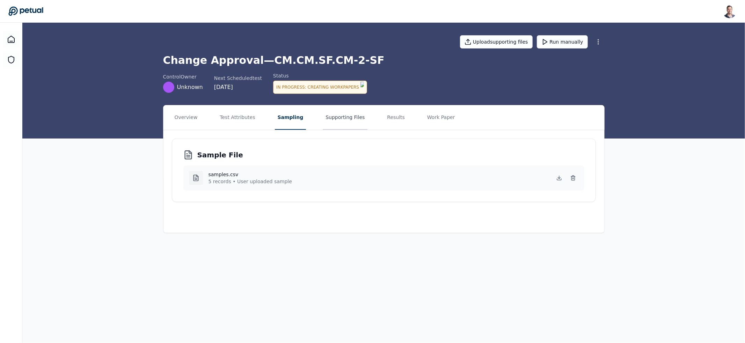
click at [323, 116] on button "Supporting Files" at bounding box center [345, 118] width 45 height 24
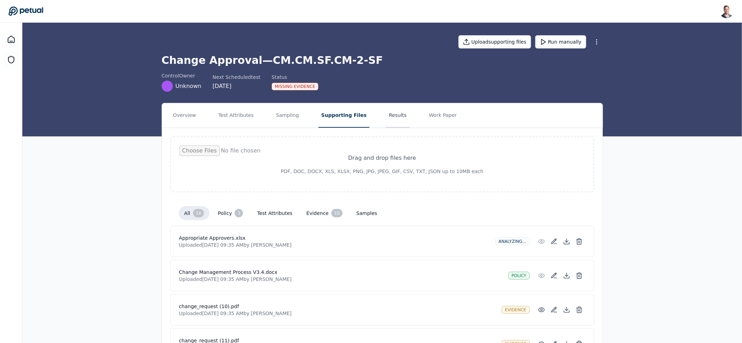
click at [386, 117] on button "Results" at bounding box center [397, 115] width 23 height 24
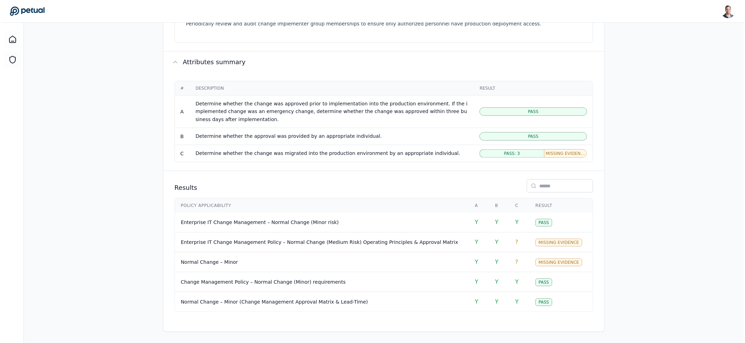
scroll to position [0, 50]
click at [328, 220] on span "Enterprise IT Change Management – Normal Change (Minor risk)" at bounding box center [265, 223] width 158 height 6
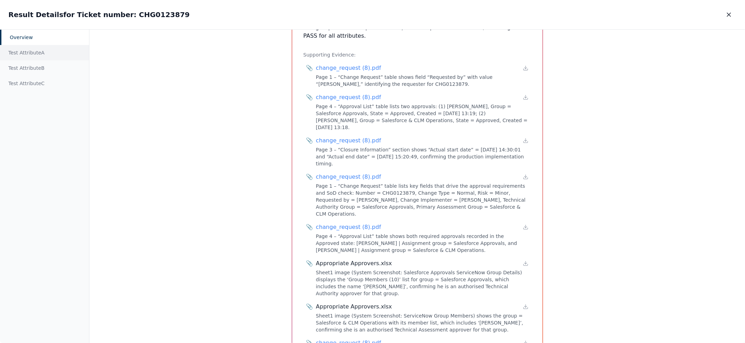
click at [51, 53] on div "Test Attribute A" at bounding box center [44, 52] width 89 height 15
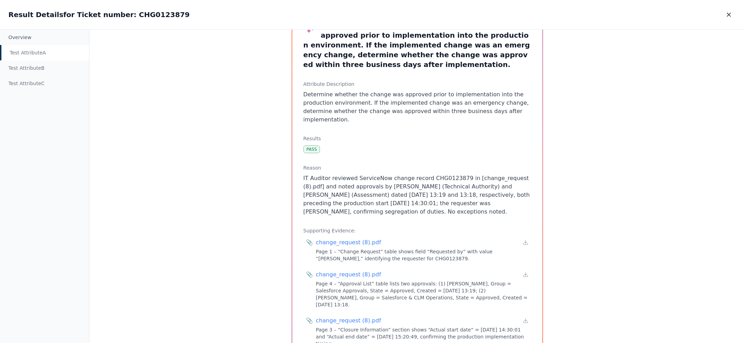
scroll to position [53, 0]
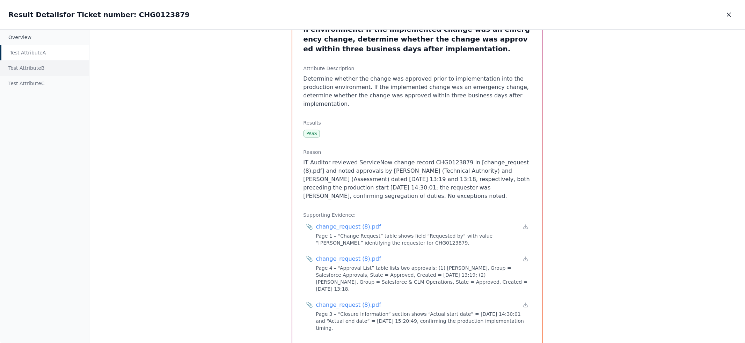
click at [44, 67] on div "Test Attribute B" at bounding box center [44, 67] width 89 height 15
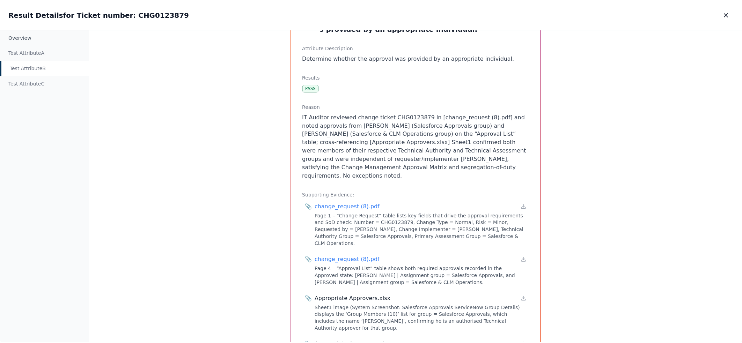
scroll to position [38, 0]
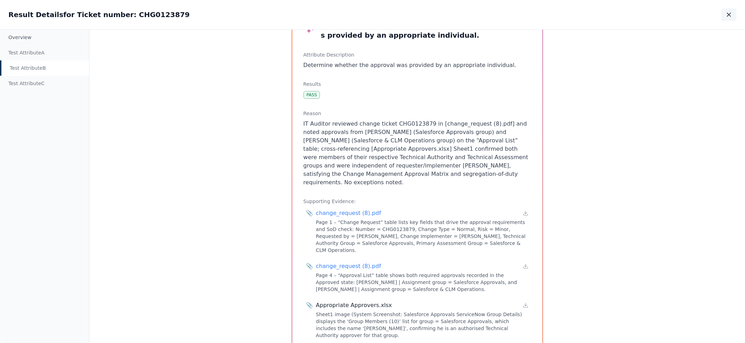
click at [726, 15] on icon "button" at bounding box center [729, 14] width 7 height 7
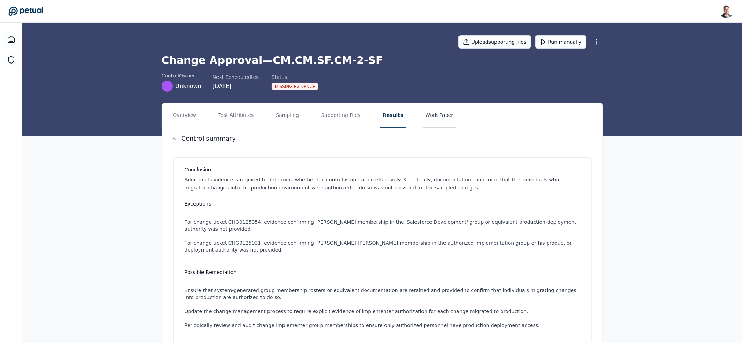
click at [428, 113] on button "Work Paper" at bounding box center [440, 115] width 34 height 24
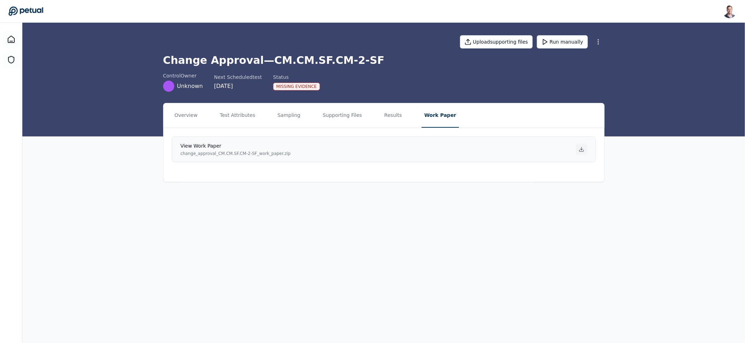
click at [581, 149] on icon at bounding box center [581, 149] width 2 height 1
click at [382, 116] on button "Results" at bounding box center [393, 115] width 23 height 24
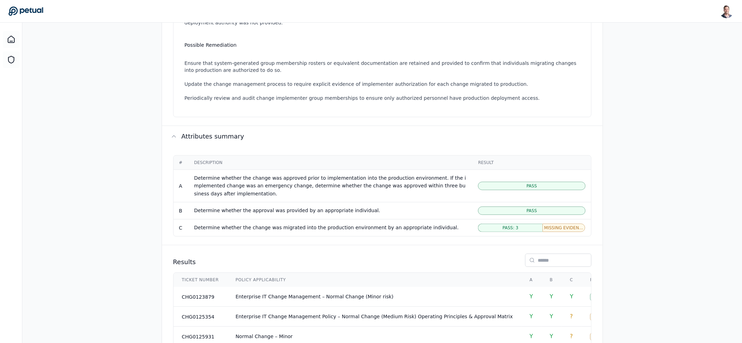
scroll to position [306, 0]
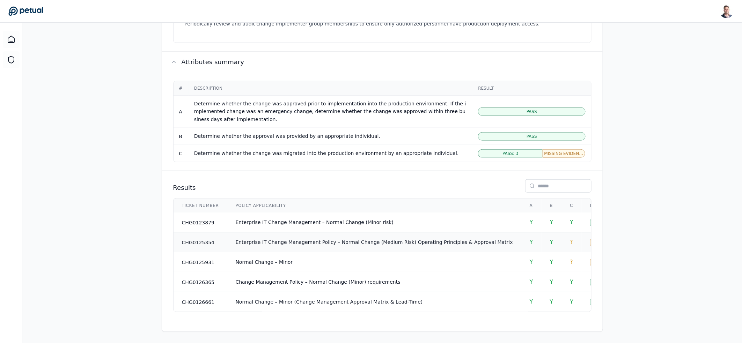
click at [410, 241] on span "Enterprise IT Change Management Policy – Normal Change (Medium Risk) Operating …" at bounding box center [373, 243] width 277 height 6
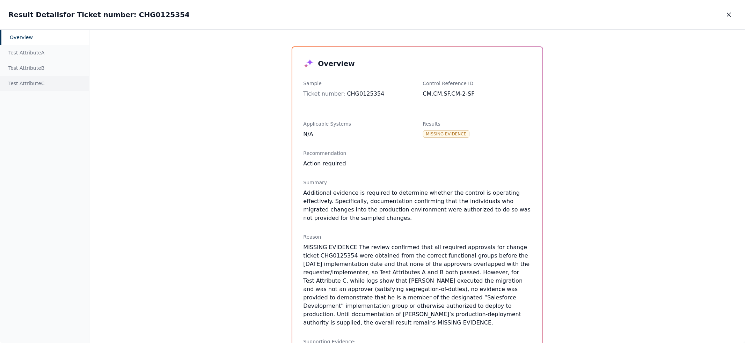
click at [39, 81] on div "Test Attribute C" at bounding box center [44, 83] width 89 height 15
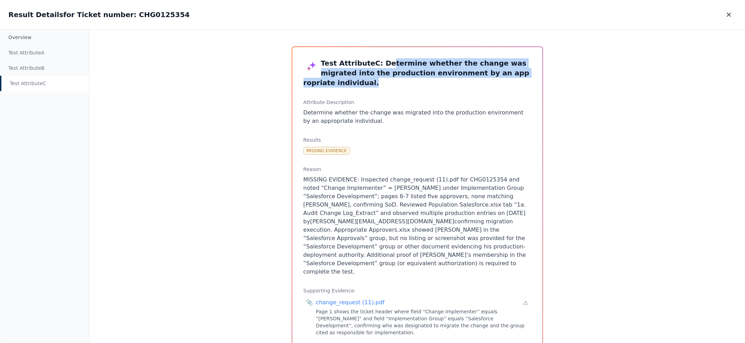
drag, startPoint x: 521, startPoint y: 76, endPoint x: 383, endPoint y: 63, distance: 138.3
click at [383, 63] on h3 "Test Attribute C : Determine whether the change was migrated into the productio…" at bounding box center [418, 72] width 228 height 29
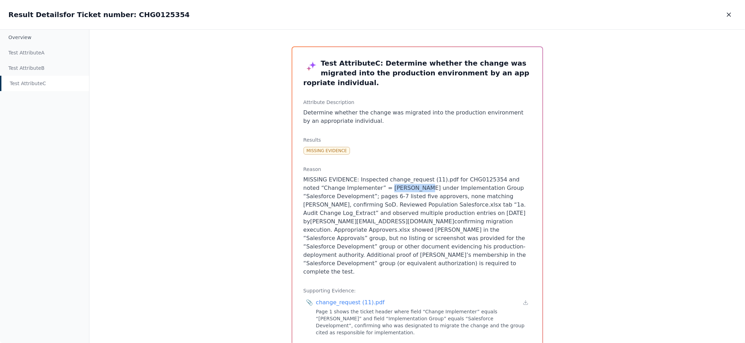
drag, startPoint x: 365, startPoint y: 180, endPoint x: 402, endPoint y: 180, distance: 37.0
click at [402, 180] on p "MISSING EVIDENCE: Inspected change_request (11).pdf for CHG0125354 and noted “C…" at bounding box center [418, 226] width 228 height 101
click at [463, 186] on p "MISSING EVIDENCE: Inspected change_request (11).pdf for CHG0125354 and noted “C…" at bounding box center [418, 226] width 228 height 101
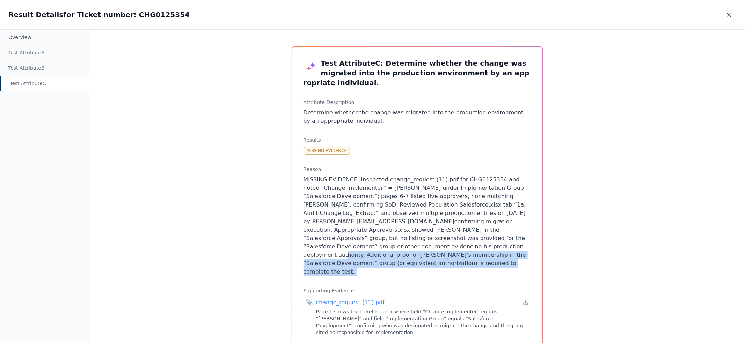
drag, startPoint x: 303, startPoint y: 239, endPoint x: 473, endPoint y: 251, distance: 170.3
click at [473, 251] on div "Test Attribute C : Determine whether the change was migrated into the productio…" at bounding box center [417, 279] width 250 height 465
click at [467, 245] on p "MISSING EVIDENCE: Inspected change_request (11).pdf for CHG0125354 and noted “C…" at bounding box center [418, 226] width 228 height 101
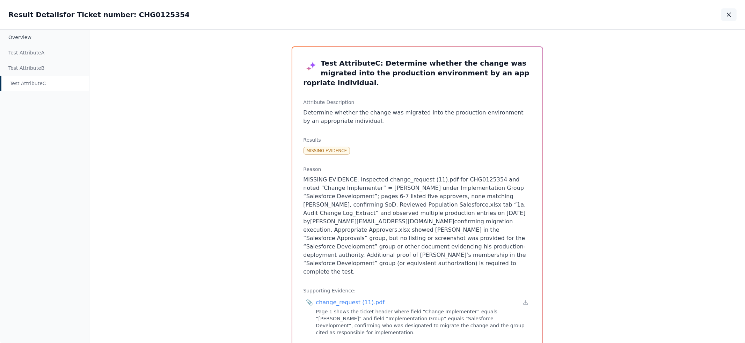
click at [730, 18] on icon "button" at bounding box center [729, 14] width 7 height 7
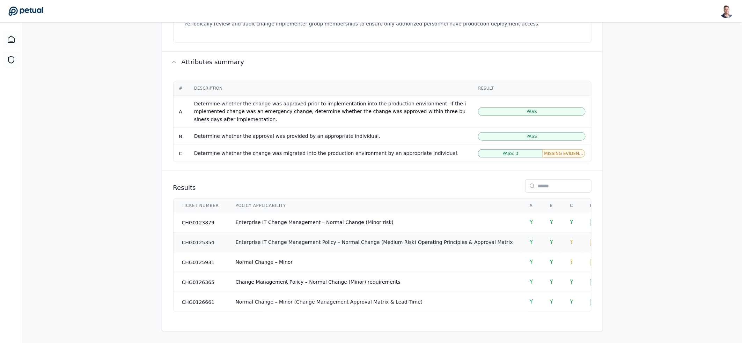
click at [332, 240] on span "Enterprise IT Change Management Policy – Normal Change (Medium Risk) Operating …" at bounding box center [373, 243] width 277 height 6
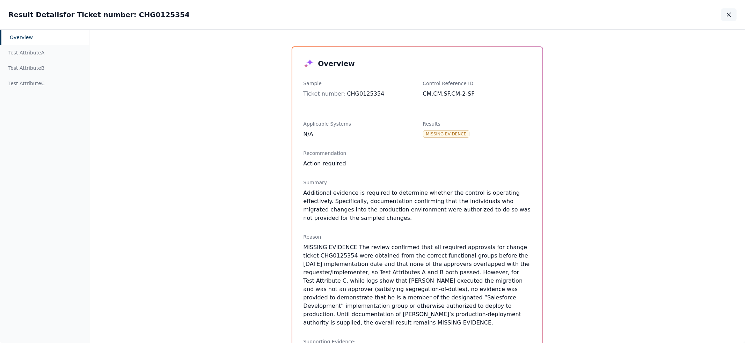
click at [734, 15] on button "button" at bounding box center [728, 14] width 15 height 13
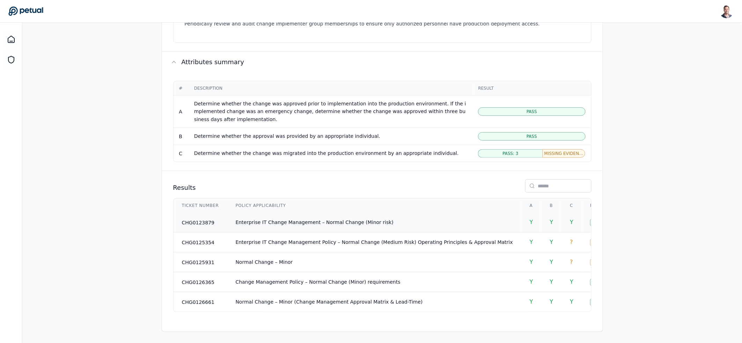
click at [288, 215] on td "Enterprise IT Change Management – Normal Change (Minor risk)" at bounding box center [374, 223] width 294 height 20
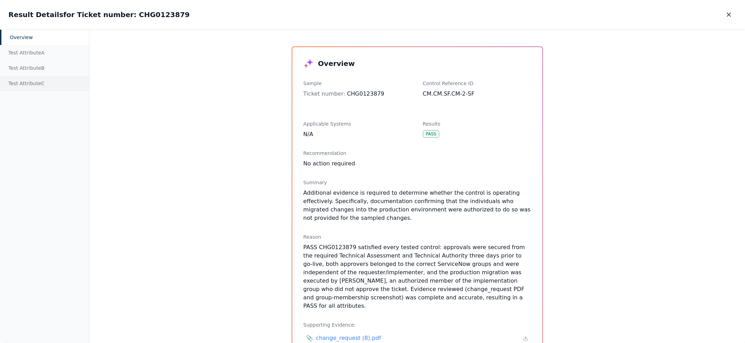
click at [29, 80] on div "Test Attribute C" at bounding box center [44, 83] width 89 height 15
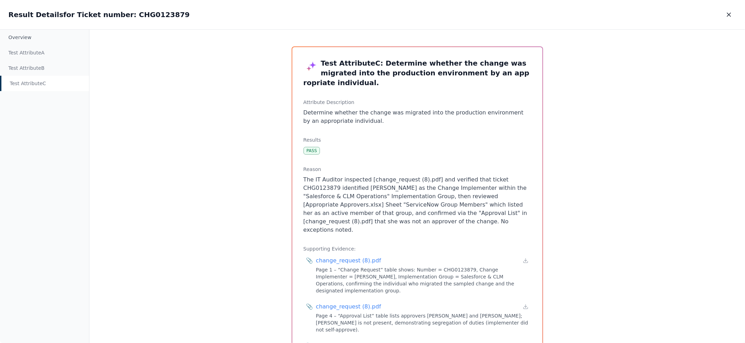
drag, startPoint x: 326, startPoint y: 177, endPoint x: 392, endPoint y: 182, distance: 65.5
click at [392, 182] on p "The IT Auditor inspected [change_request (8).pdf] and verified that ticket CHG0…" at bounding box center [418, 205] width 228 height 59
drag, startPoint x: 326, startPoint y: 182, endPoint x: 378, endPoint y: 181, distance: 52.1
click at [378, 181] on p "The IT Auditor inspected [change_request (8).pdf] and verified that ticket CHG0…" at bounding box center [418, 205] width 228 height 59
click at [728, 12] on icon "button" at bounding box center [729, 14] width 7 height 7
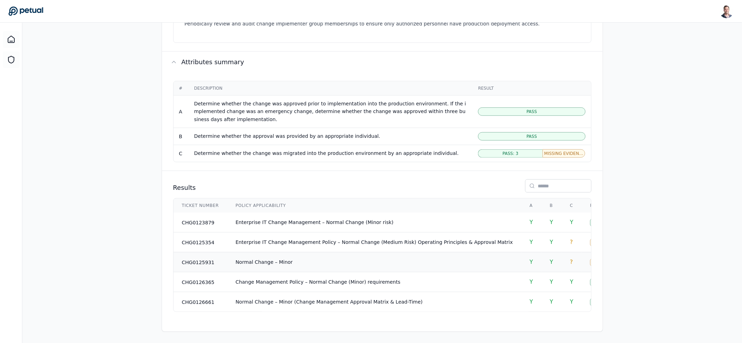
click at [432, 255] on td "Normal Change – Minor" at bounding box center [374, 262] width 294 height 20
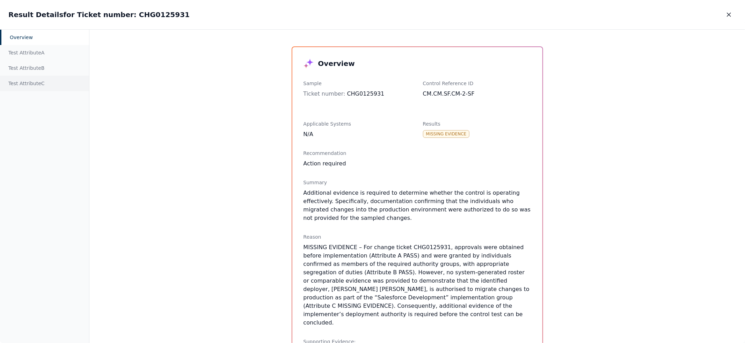
click at [45, 81] on div "Test Attribute C" at bounding box center [44, 83] width 89 height 15
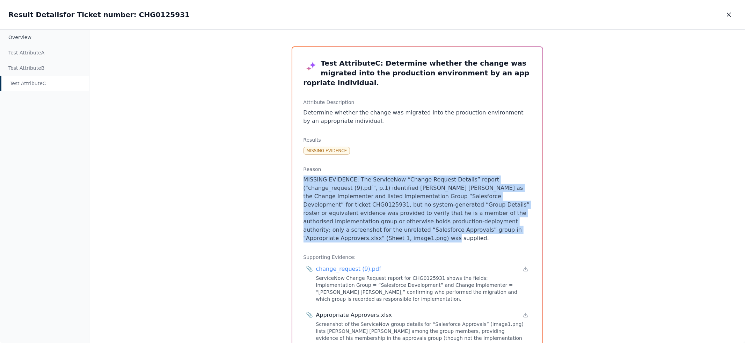
drag, startPoint x: 485, startPoint y: 223, endPoint x: 311, endPoint y: 166, distance: 183.6
click at [311, 176] on p "MISSING EVIDENCE: The ServiceNow “Change Request Details” report ("change_reque…" at bounding box center [418, 209] width 228 height 67
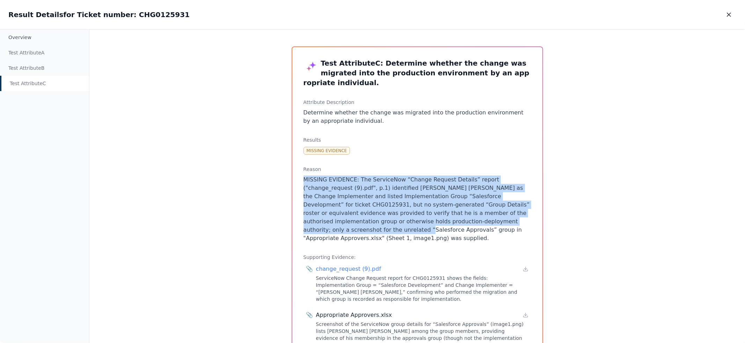
drag, startPoint x: 311, startPoint y: 166, endPoint x: 480, endPoint y: 218, distance: 177.3
click at [479, 218] on p "MISSING EVIDENCE: The ServiceNow “Change Request Details” report ("change_reque…" at bounding box center [418, 209] width 228 height 67
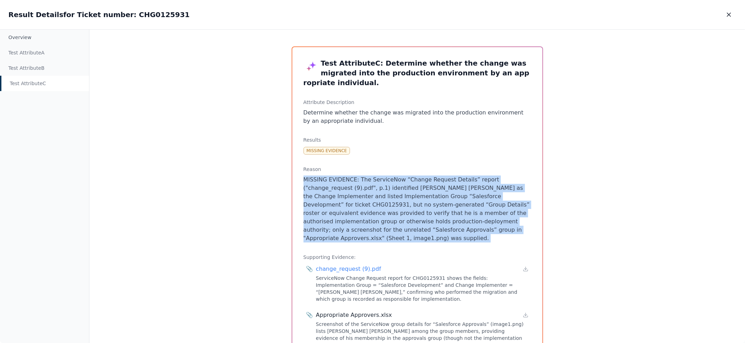
click at [482, 221] on p "MISSING EVIDENCE: The ServiceNow “Change Request Details” report ("change_reque…" at bounding box center [418, 209] width 228 height 67
drag, startPoint x: 470, startPoint y: 215, endPoint x: 434, endPoint y: 162, distance: 63.2
click at [434, 166] on div "Reason MISSING EVIDENCE: The ServiceNow “Change Request Details” report ("chang…" at bounding box center [418, 204] width 228 height 77
click at [434, 166] on h3 "Reason" at bounding box center [418, 169] width 228 height 7
drag, startPoint x: 434, startPoint y: 162, endPoint x: 507, endPoint y: 225, distance: 95.6
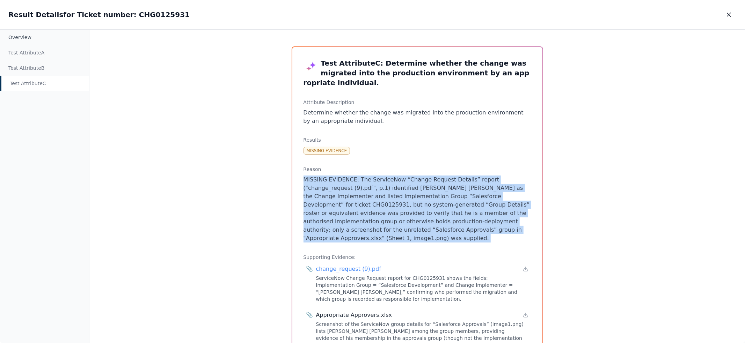
click at [507, 224] on div "Reason MISSING EVIDENCE: The ServiceNow “Change Request Details” report ("chang…" at bounding box center [418, 204] width 228 height 77
click at [508, 226] on div "Test Attribute C : Determine whether the change was migrated into the productio…" at bounding box center [417, 210] width 250 height 326
drag, startPoint x: 508, startPoint y: 226, endPoint x: 465, endPoint y: 169, distance: 71.1
click at [466, 170] on div "Test Attribute C : Determine whether the change was migrated into the productio…" at bounding box center [417, 210] width 250 height 326
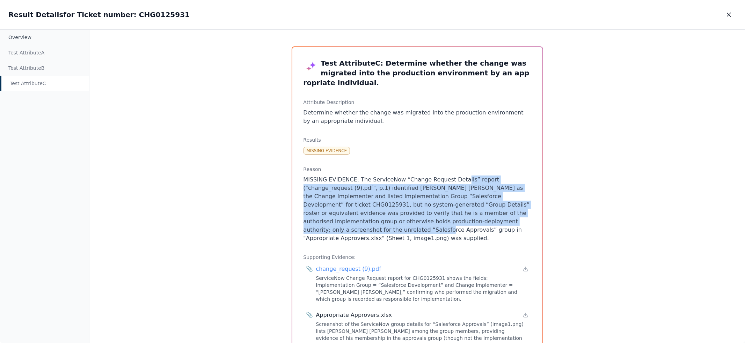
drag, startPoint x: 456, startPoint y: 168, endPoint x: 499, endPoint y: 210, distance: 59.5
click at [499, 210] on p "MISSING EVIDENCE: The ServiceNow “Change Request Details” report ("change_reque…" at bounding box center [418, 209] width 228 height 67
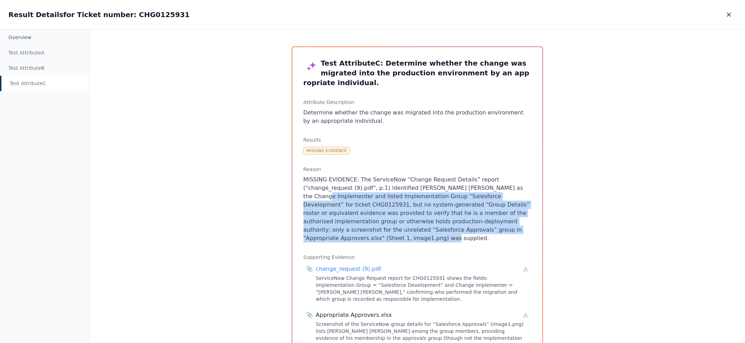
drag, startPoint x: 495, startPoint y: 221, endPoint x: 464, endPoint y: 175, distance: 55.4
click at [467, 178] on p "MISSING EVIDENCE: The ServiceNow “Change Request Details” report ("change_reque…" at bounding box center [418, 209] width 228 height 67
click at [730, 18] on button "button" at bounding box center [728, 14] width 15 height 13
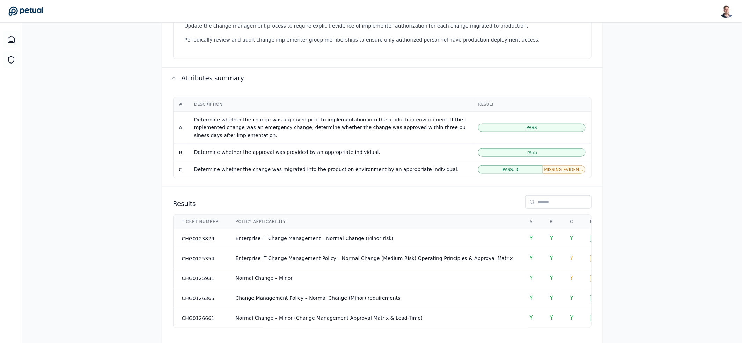
scroll to position [233, 0]
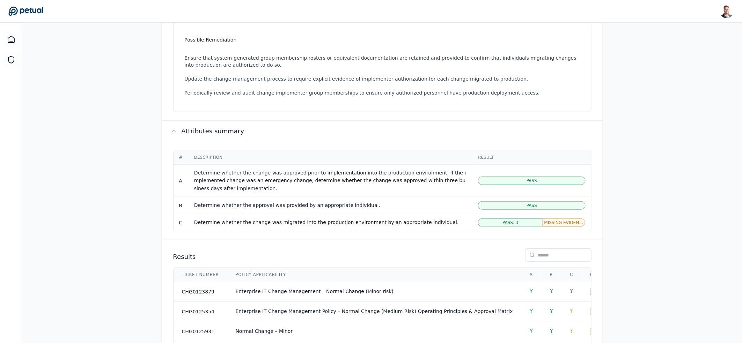
drag, startPoint x: 75, startPoint y: 146, endPoint x: 183, endPoint y: 88, distance: 122.4
click at [75, 146] on div "Overview Test Attributes Sampling Supporting Files Results Work Paper Control s…" at bounding box center [382, 135] width 720 height 531
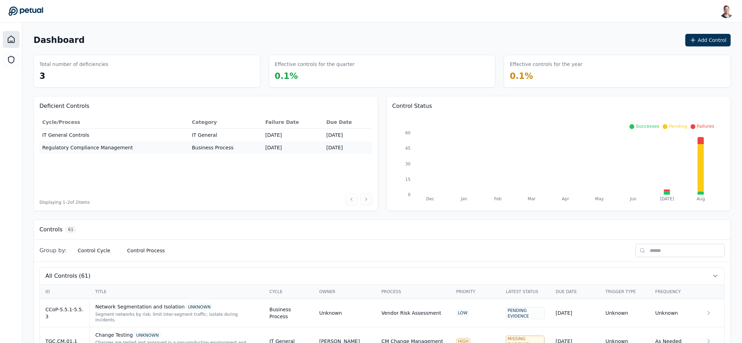
click at [683, 252] on input "text" at bounding box center [680, 250] width 89 height 13
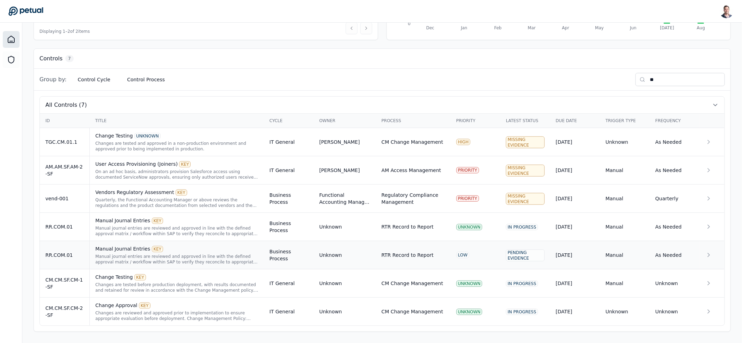
scroll to position [172, 0]
type input "**"
click at [200, 229] on div "Manual journal entries are reviewed and approved in line with the defined appro…" at bounding box center [176, 231] width 163 height 11
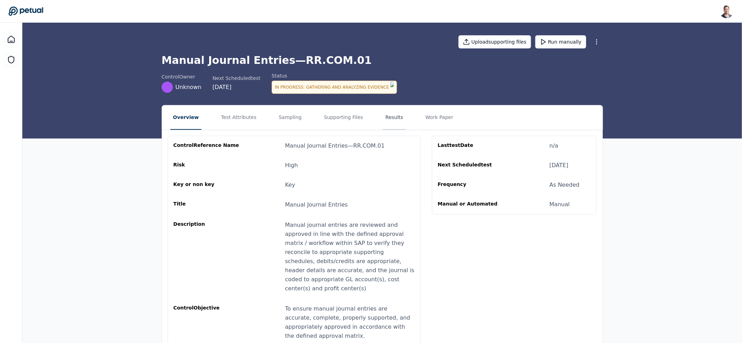
click at [385, 116] on button "Results" at bounding box center [394, 118] width 23 height 24
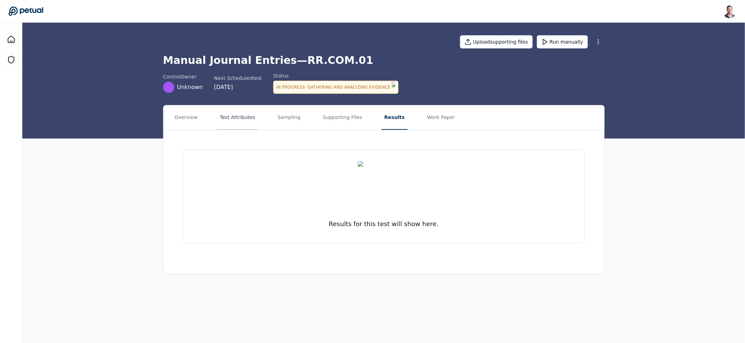
click at [222, 115] on button "Test Attributes" at bounding box center [237, 118] width 41 height 24
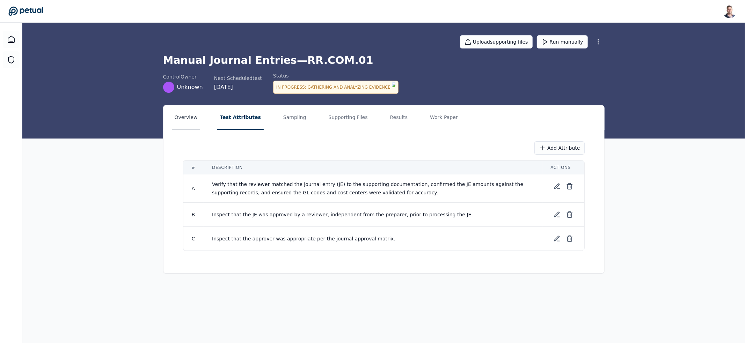
click at [188, 119] on button "Overview" at bounding box center [186, 118] width 29 height 24
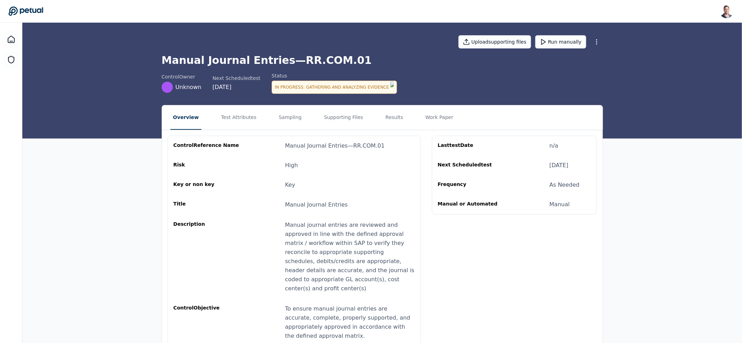
click at [316, 86] on div "In Progress : Gathering and Analyzing Evidence" at bounding box center [334, 87] width 125 height 13
click at [319, 85] on div "In Progress : Gathering and Analyzing Evidence" at bounding box center [334, 87] width 125 height 13
click at [319, 84] on div "In Progress : Gathering and Analyzing Evidence" at bounding box center [334, 87] width 125 height 13
click at [339, 88] on div "In Progress : Gathering and Analyzing Evidence" at bounding box center [334, 87] width 125 height 13
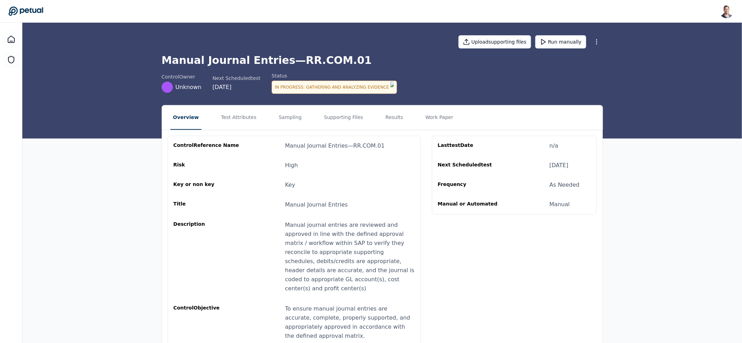
click at [339, 88] on div "In Progress : Gathering and Analyzing Evidence" at bounding box center [334, 87] width 125 height 13
click at [242, 121] on button "Test Attributes" at bounding box center [238, 118] width 41 height 24
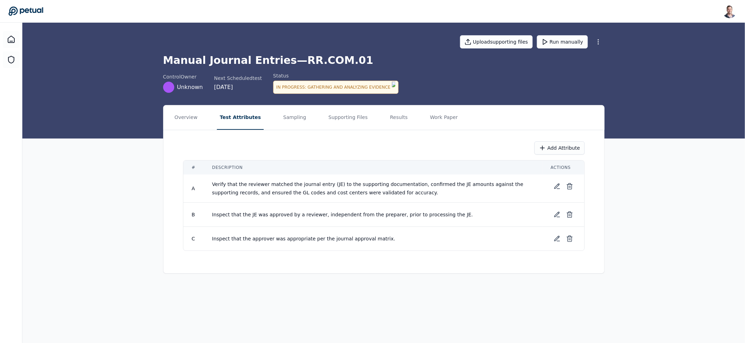
click at [302, 121] on nav "Overview Test Attributes Sampling Supporting Files Results Work Paper" at bounding box center [384, 118] width 441 height 24
click at [291, 121] on button "Sampling" at bounding box center [295, 118] width 29 height 24
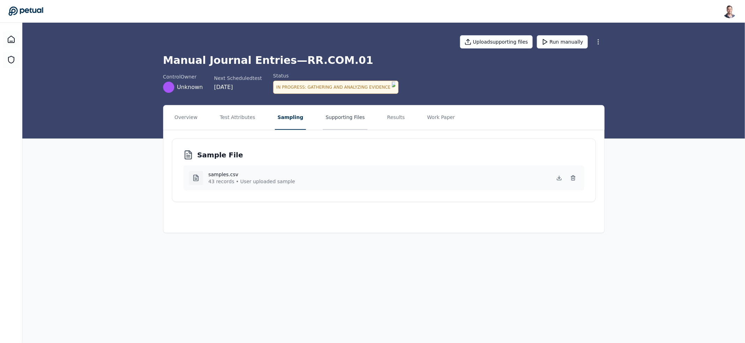
click at [341, 116] on button "Supporting Files" at bounding box center [345, 118] width 45 height 24
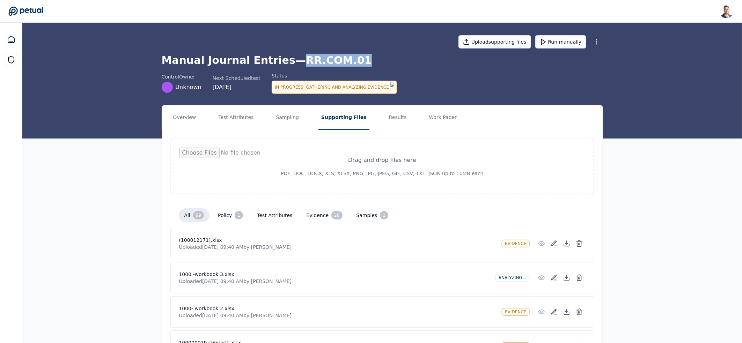
drag, startPoint x: 357, startPoint y: 59, endPoint x: 286, endPoint y: 62, distance: 70.3
click at [286, 62] on h1 "Manual Journal Entries — RR.COM.01" at bounding box center [383, 60] width 442 height 13
click at [287, 63] on h1 "Manual Journal Entries — RR.COM.01" at bounding box center [383, 60] width 442 height 13
click at [553, 40] on button "Run manually" at bounding box center [561, 41] width 51 height 13
